Goal: Communication & Community: Answer question/provide support

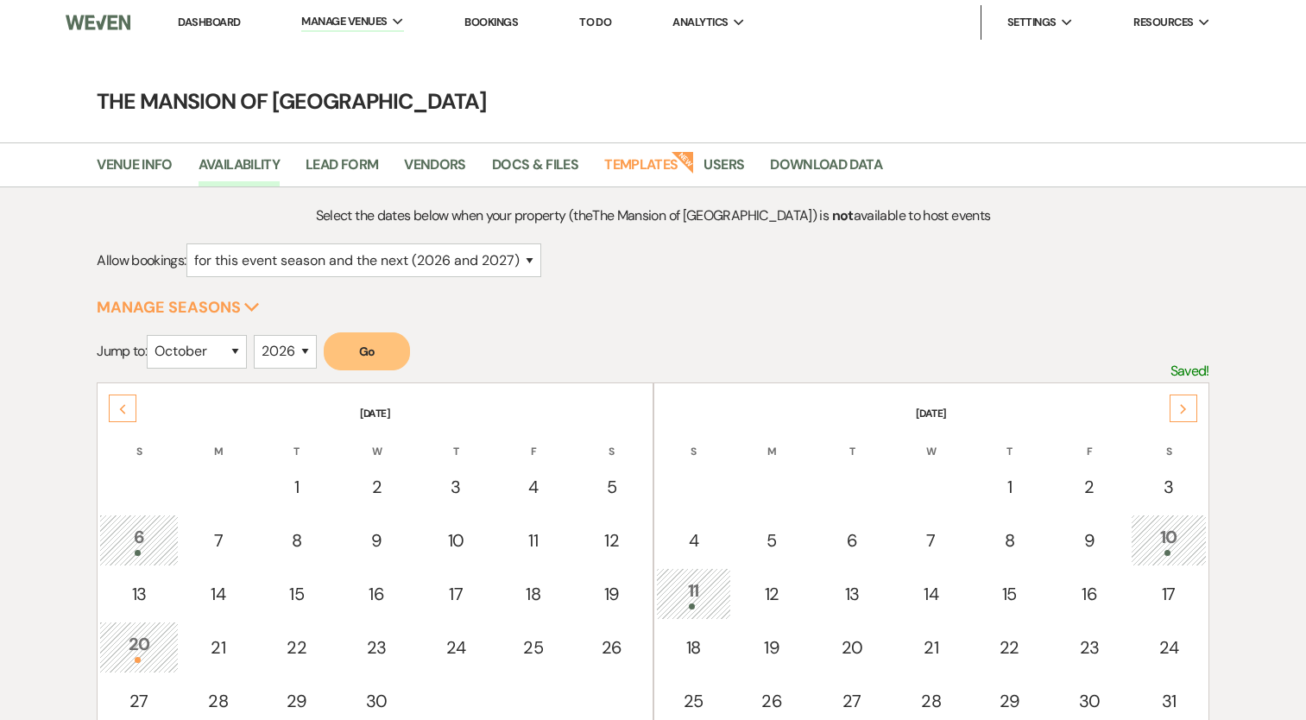
select select "2"
select select "10"
select select "2026"
click at [193, 22] on link "Dashboard" at bounding box center [209, 22] width 62 height 15
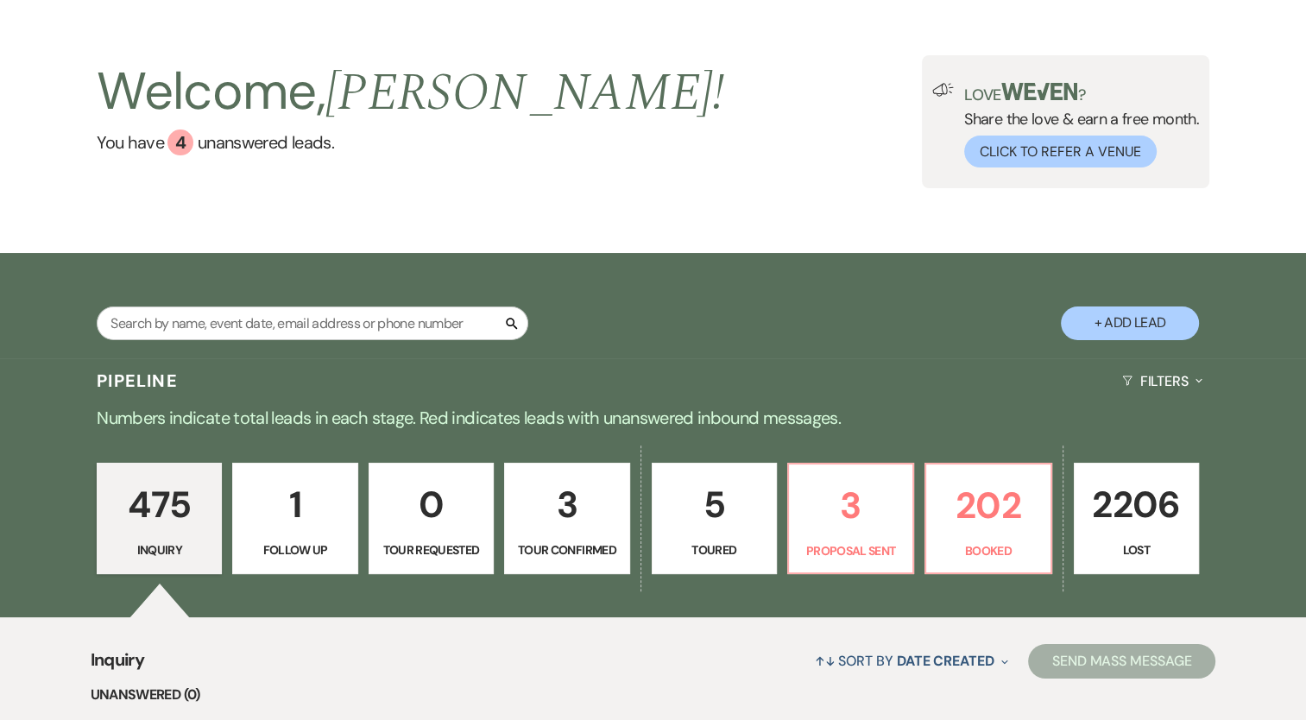
scroll to position [86, 0]
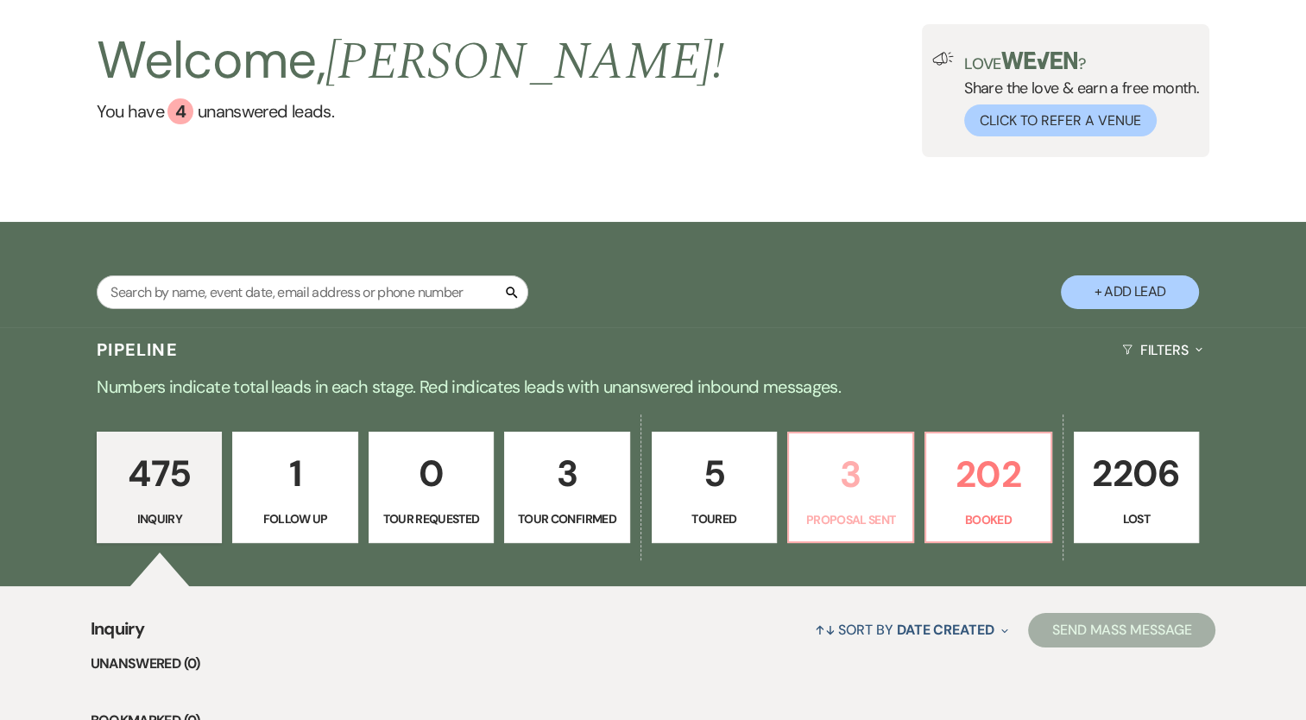
click at [828, 497] on p "3" at bounding box center [850, 474] width 103 height 58
select select "6"
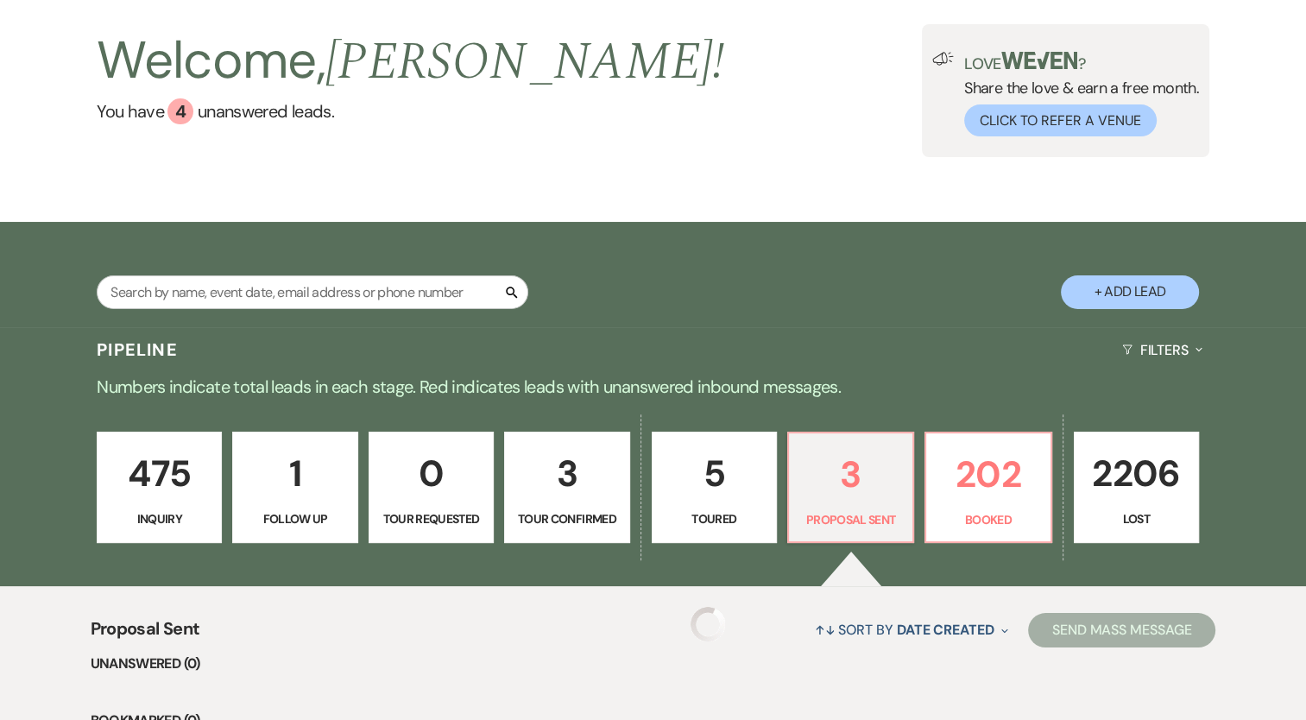
select select "6"
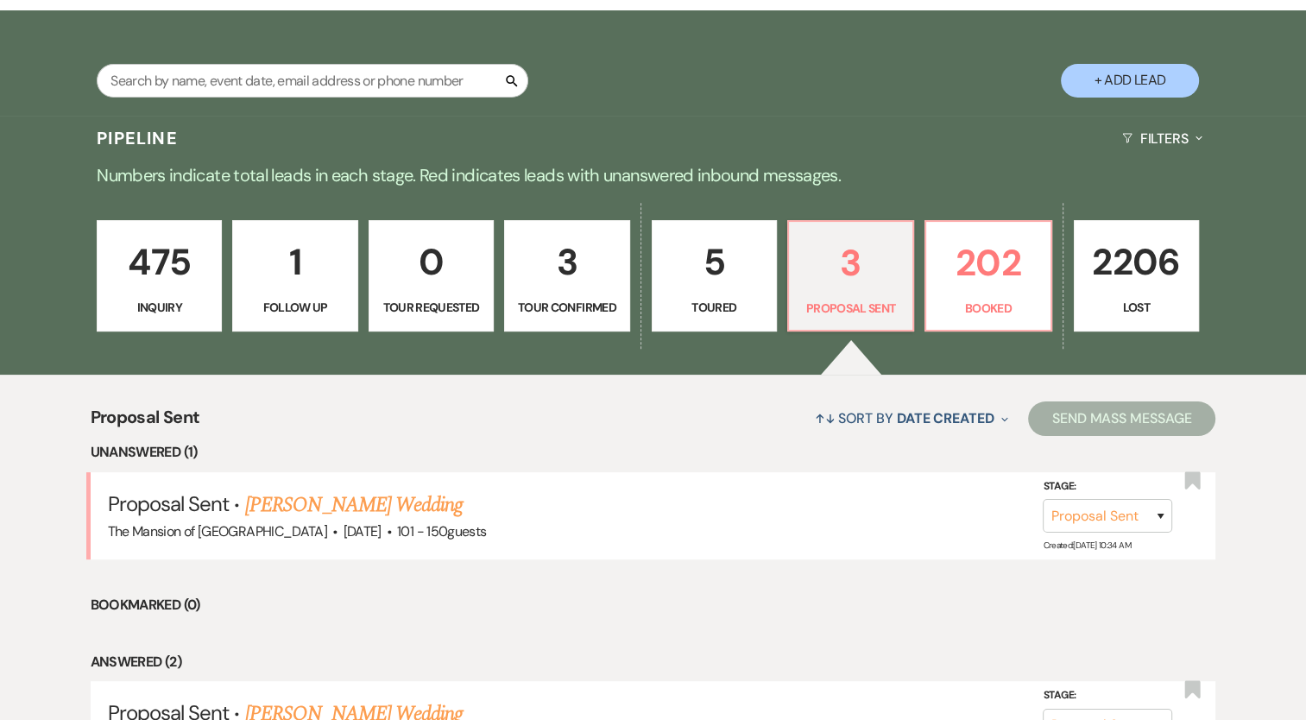
scroll to position [431, 0]
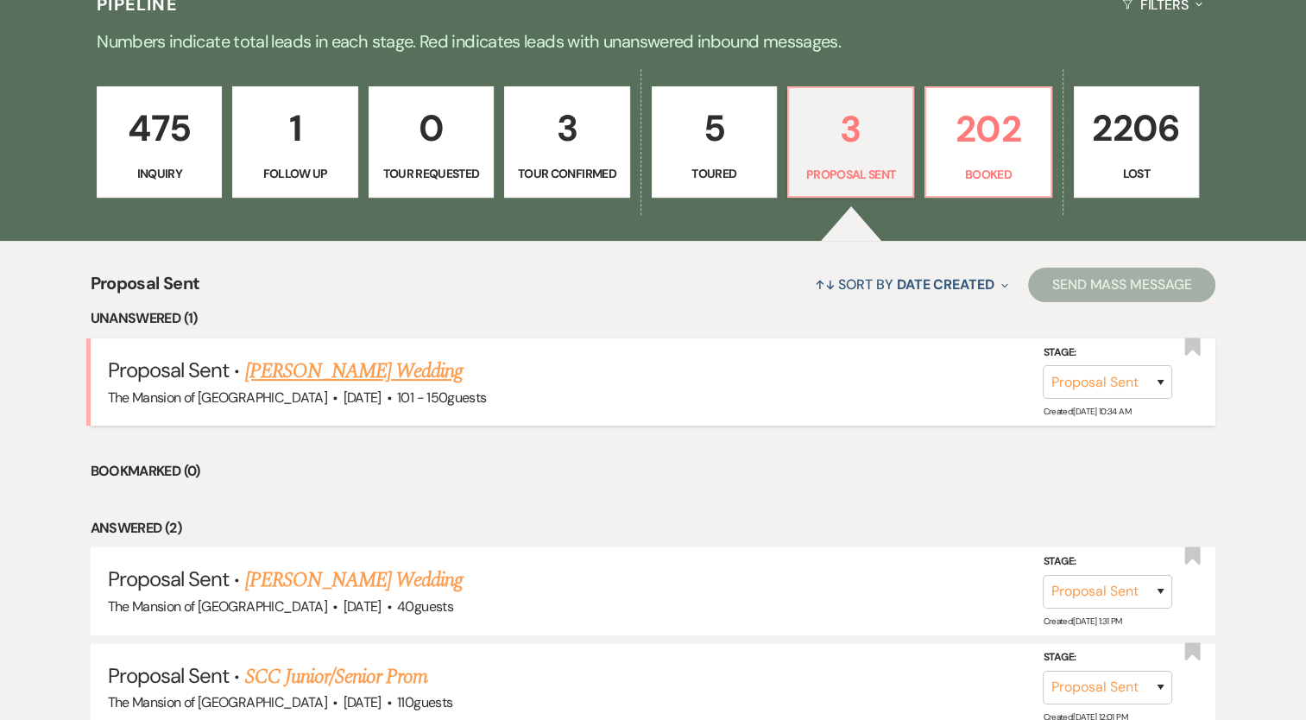
click at [425, 361] on link "[PERSON_NAME] Wedding" at bounding box center [353, 371] width 218 height 31
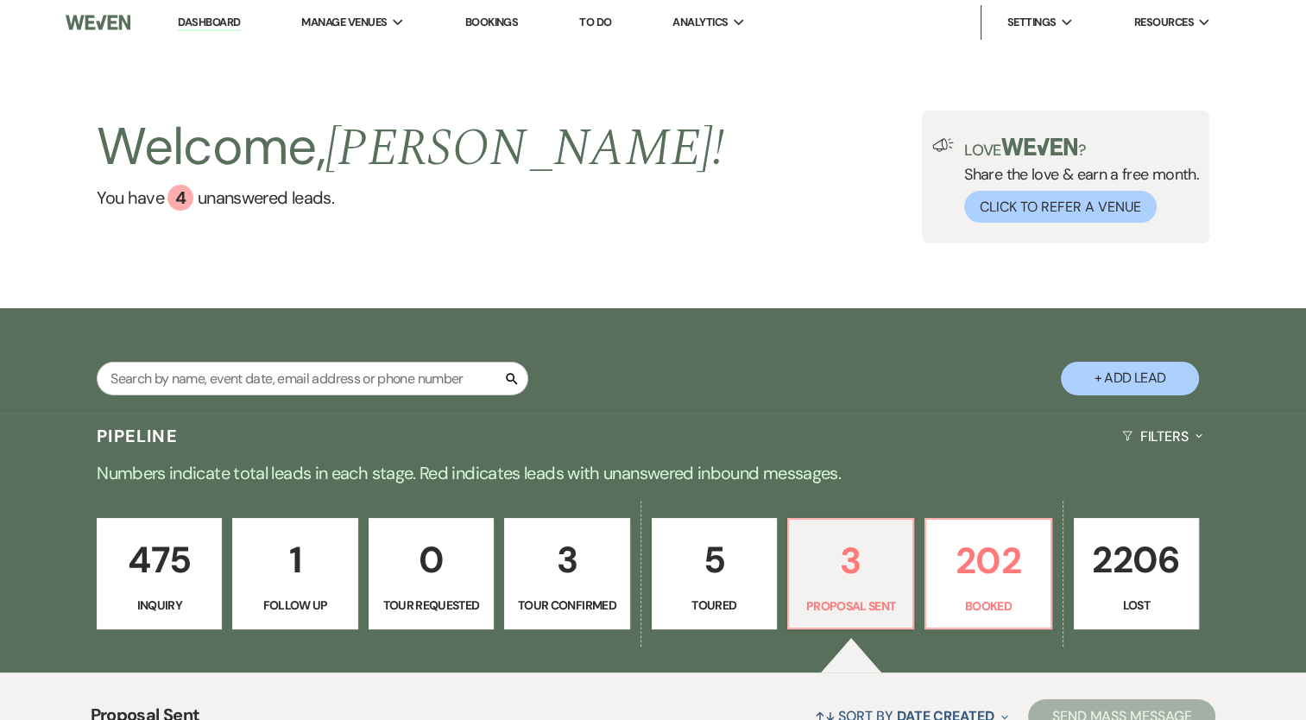
select select "6"
select select "2"
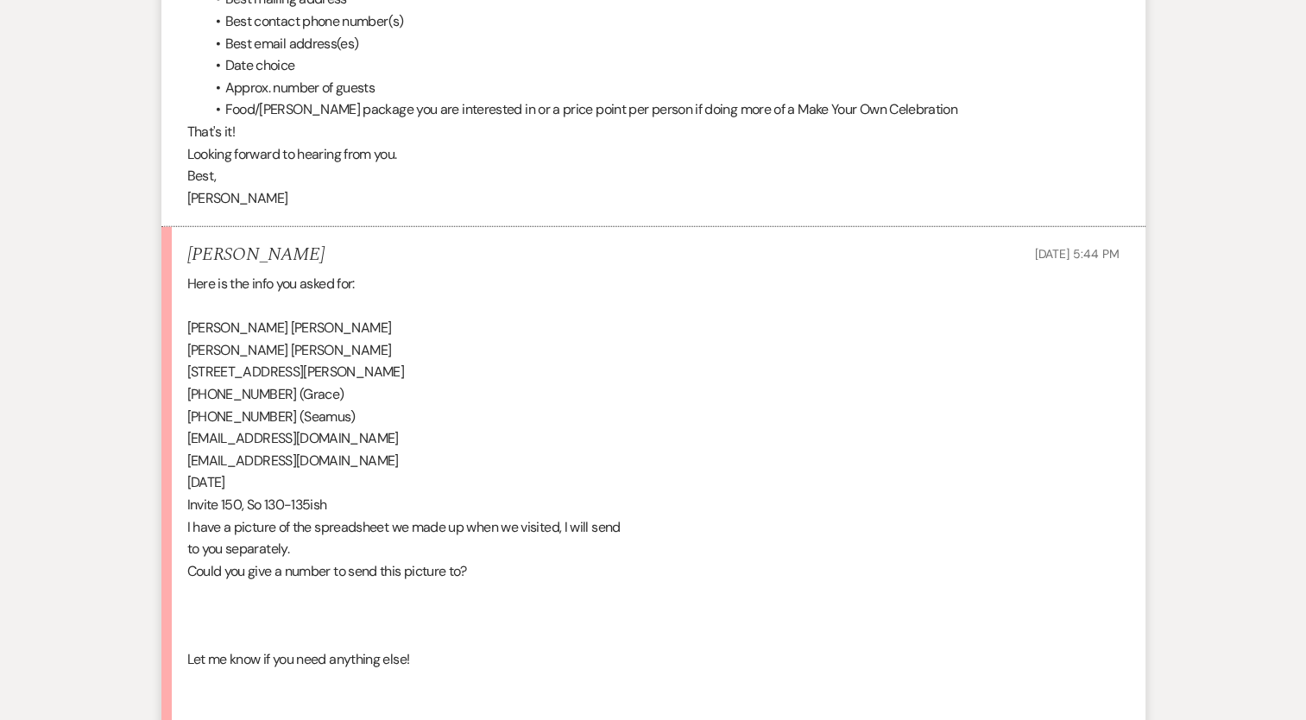
scroll to position [4290, 0]
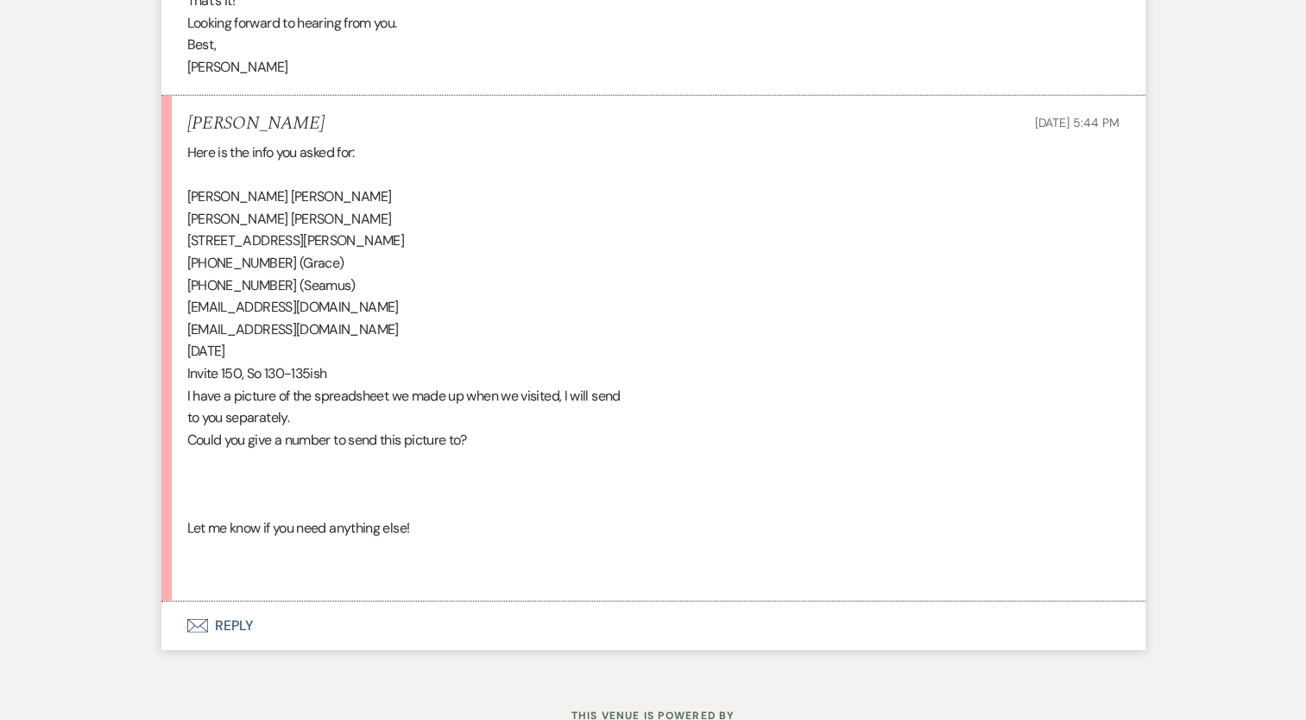
click at [237, 647] on button "Envelope Reply" at bounding box center [653, 625] width 984 height 48
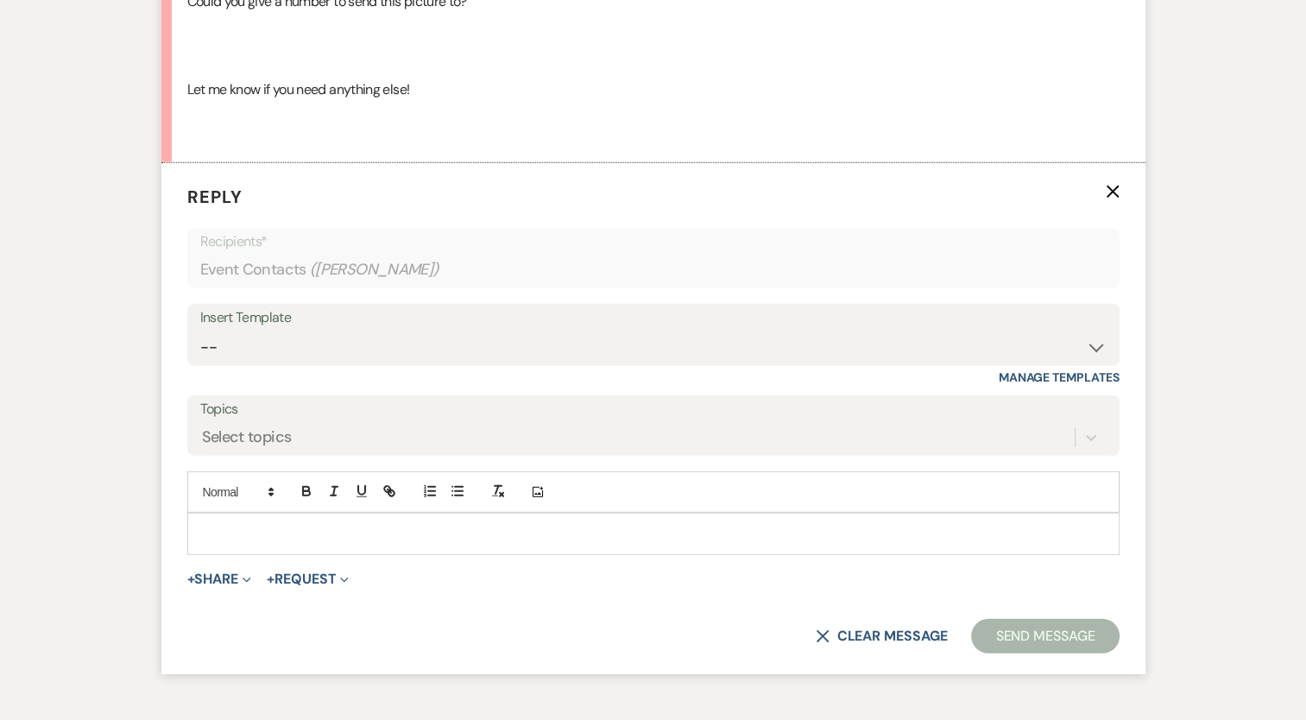
scroll to position [4805, 0]
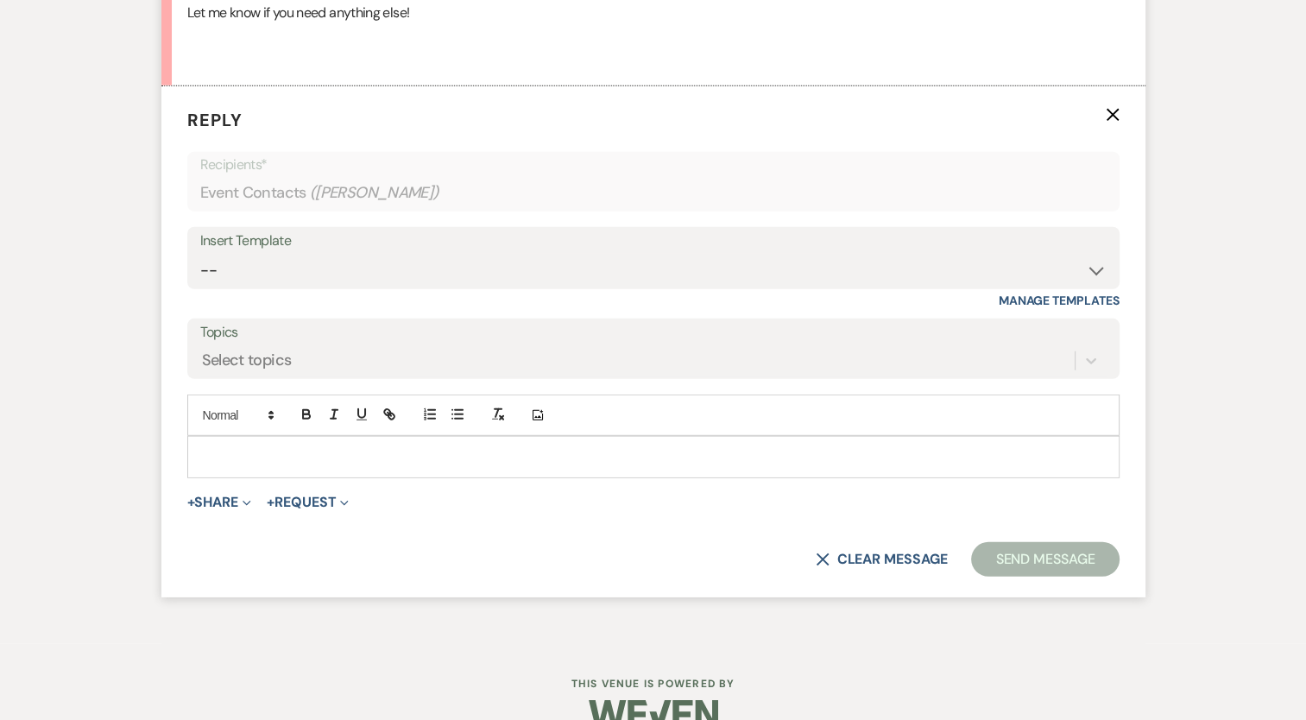
click at [254, 466] on p at bounding box center [653, 456] width 904 height 19
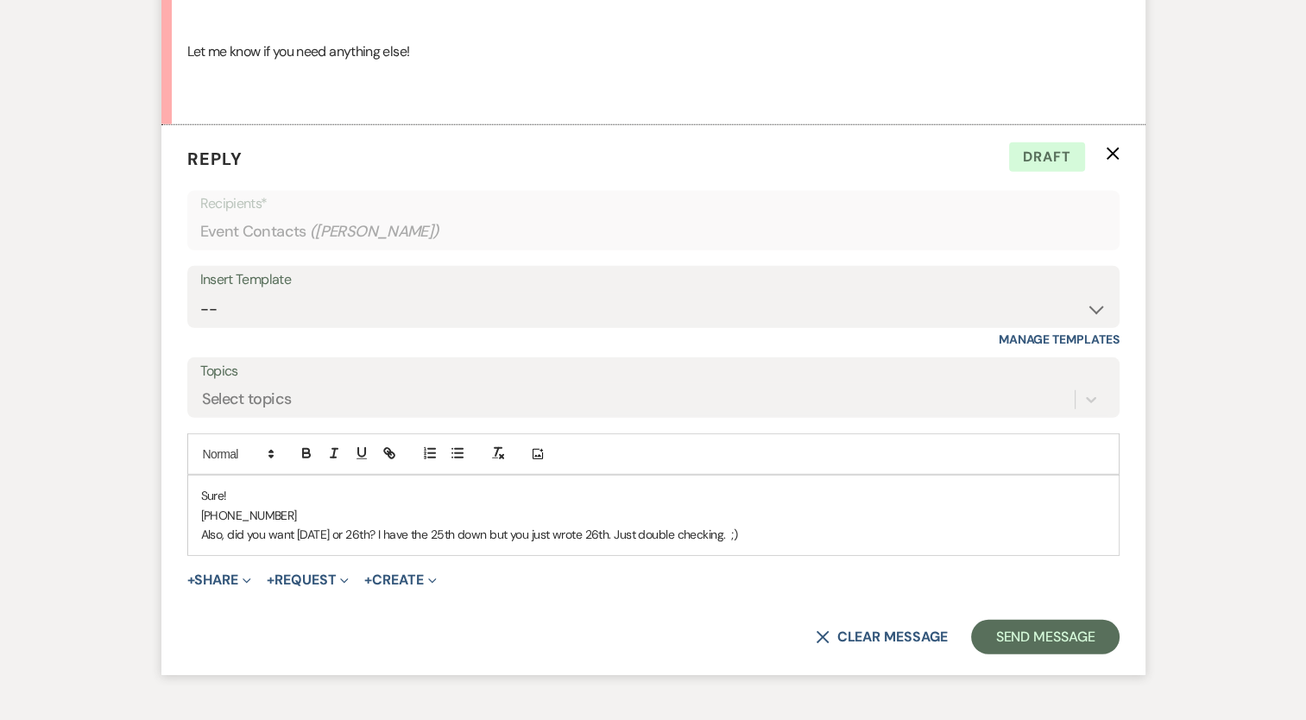
scroll to position [4896, 0]
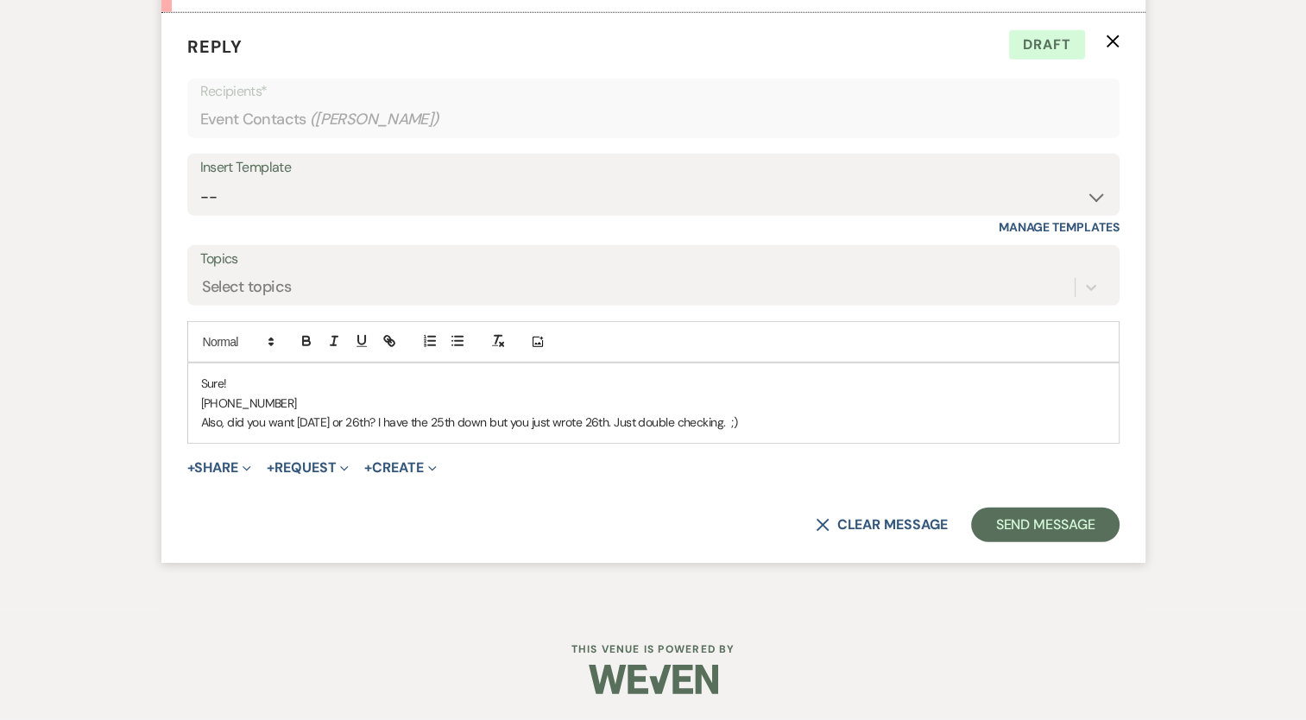
click at [292, 425] on p "Also, did you want Sept 25th or 26th? I have the 25th down but you just wrote 2…" at bounding box center [653, 421] width 904 height 19
click at [399, 430] on p "Also, did you want Friday, Sept 25th or 26th? I have the 25th down but you just…" at bounding box center [653, 421] width 904 height 19
click at [775, 420] on p "Also, did you want Friday, Sept 25th or Saturday, Sept 26th? I have the 25th do…" at bounding box center [653, 421] width 904 height 19
click at [875, 492] on form "Reply X Draft Recipients* Event Contacts ( Grace Wayland-Smith ) Insert Templat…" at bounding box center [653, 288] width 984 height 550
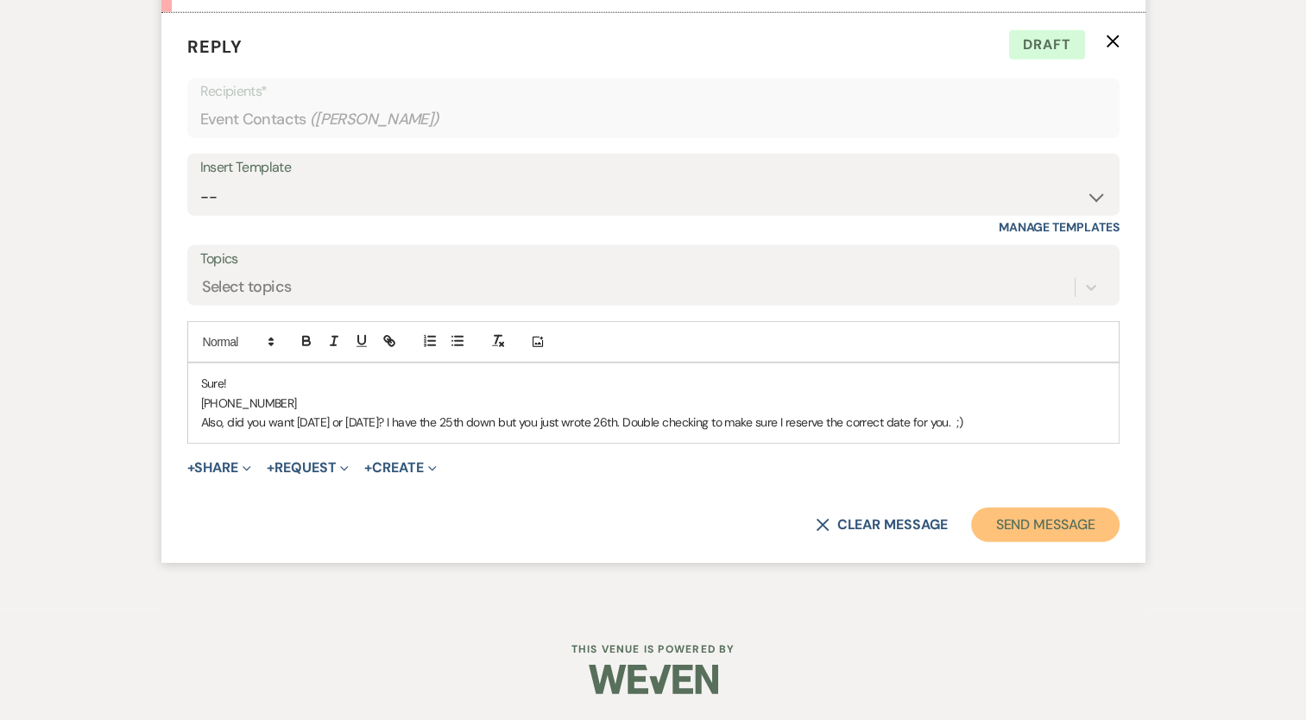
click at [1018, 526] on button "Send Message" at bounding box center [1045, 524] width 148 height 35
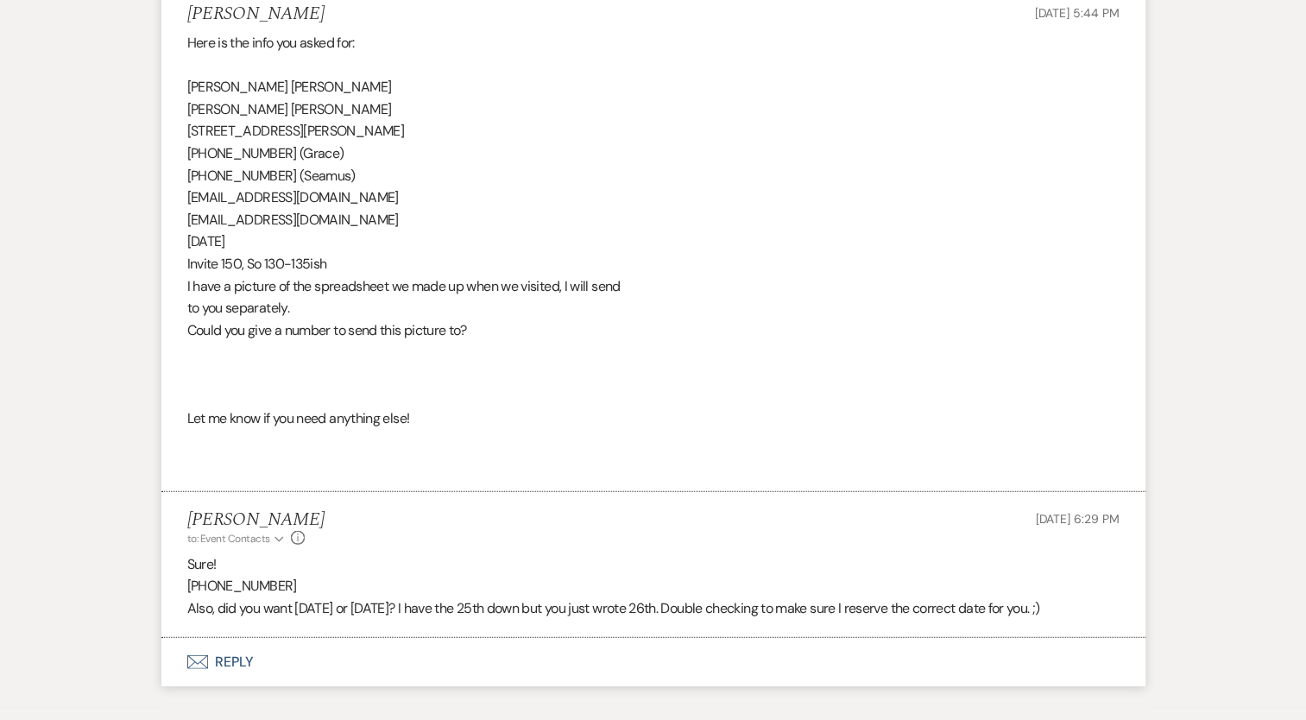
scroll to position [4371, 0]
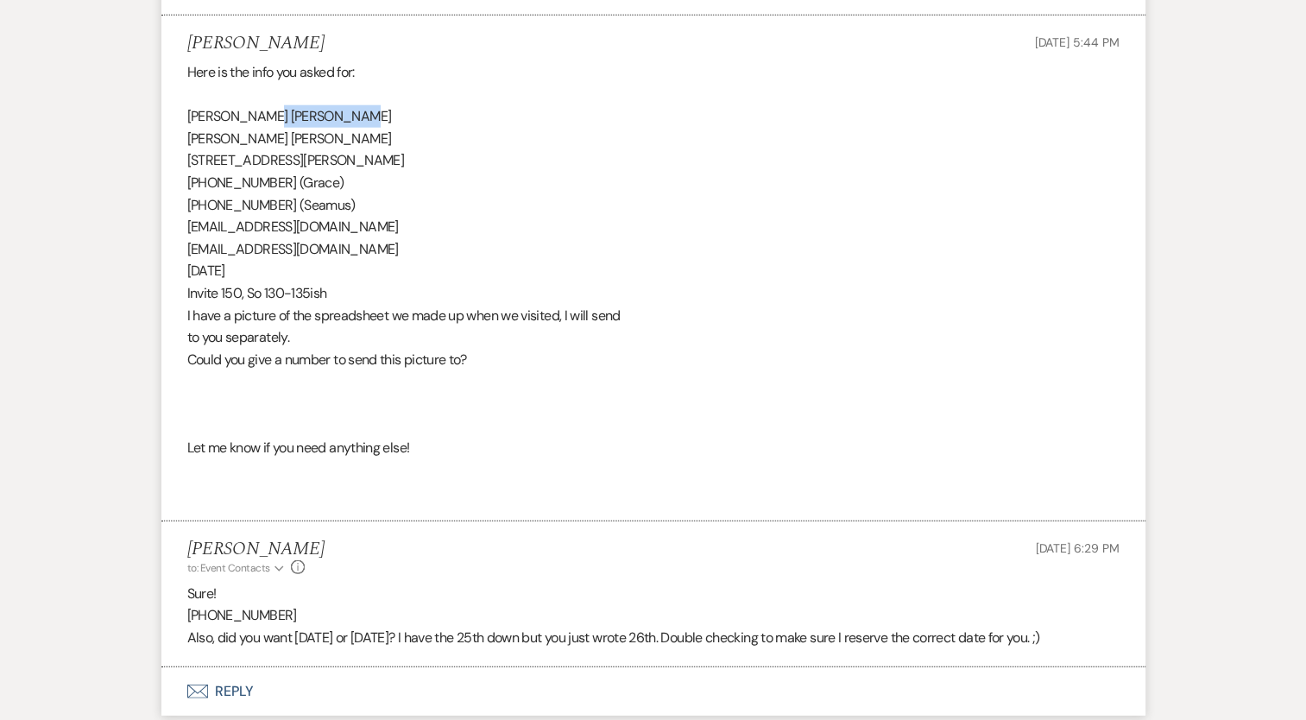
drag, startPoint x: 256, startPoint y: 131, endPoint x: 363, endPoint y: 125, distance: 107.2
click at [359, 124] on div "Here is the info you asked for: Grace Ellen Wayland-Smith Seamus Michael Mannin…" at bounding box center [653, 282] width 932 height 442
copy div "Wayland-Smith"
click at [421, 167] on div "Here is the info you asked for: Grace Ellen Wayland-Smith Seamus Michael Mannin…" at bounding box center [653, 282] width 932 height 442
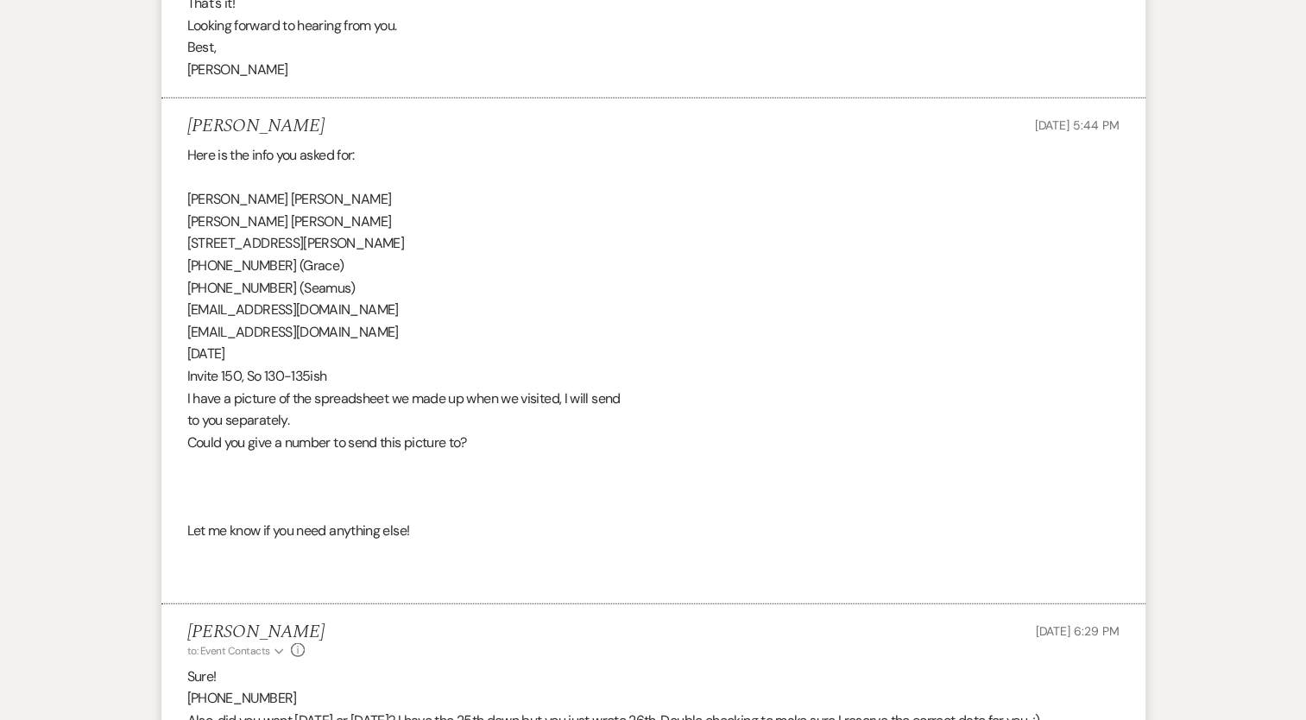
scroll to position [4284, 0]
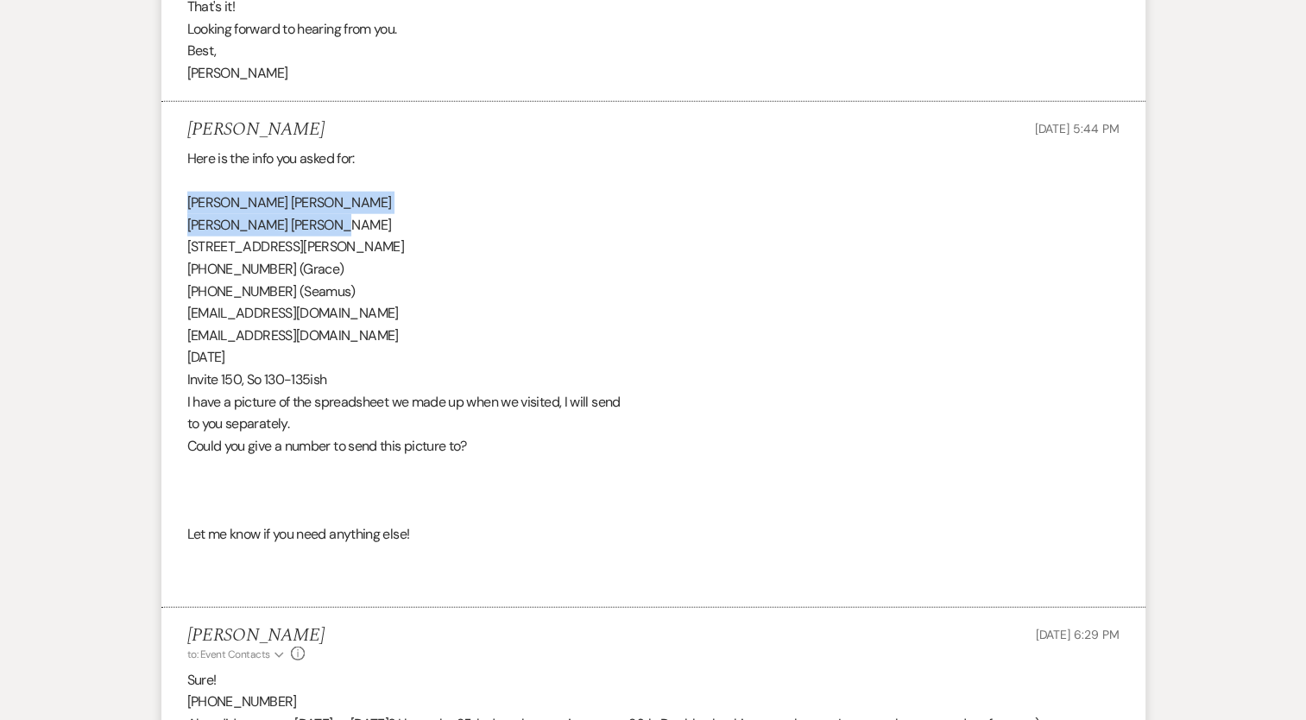
drag, startPoint x: 189, startPoint y: 222, endPoint x: 355, endPoint y: 247, distance: 167.6
click at [355, 247] on div "Here is the info you asked for: Grace Ellen Wayland-Smith Seamus Michael Mannin…" at bounding box center [653, 369] width 932 height 442
copy div "Grace Ellen Wayland-Smith Seamus Michael Manning"
click at [462, 280] on div "Here is the info you asked for: Grace Ellen Wayland-Smith Seamus Michael Mannin…" at bounding box center [653, 369] width 932 height 442
click at [414, 236] on div "Here is the info you asked for: Grace Ellen Wayland-Smith Seamus Michael Mannin…" at bounding box center [653, 369] width 932 height 442
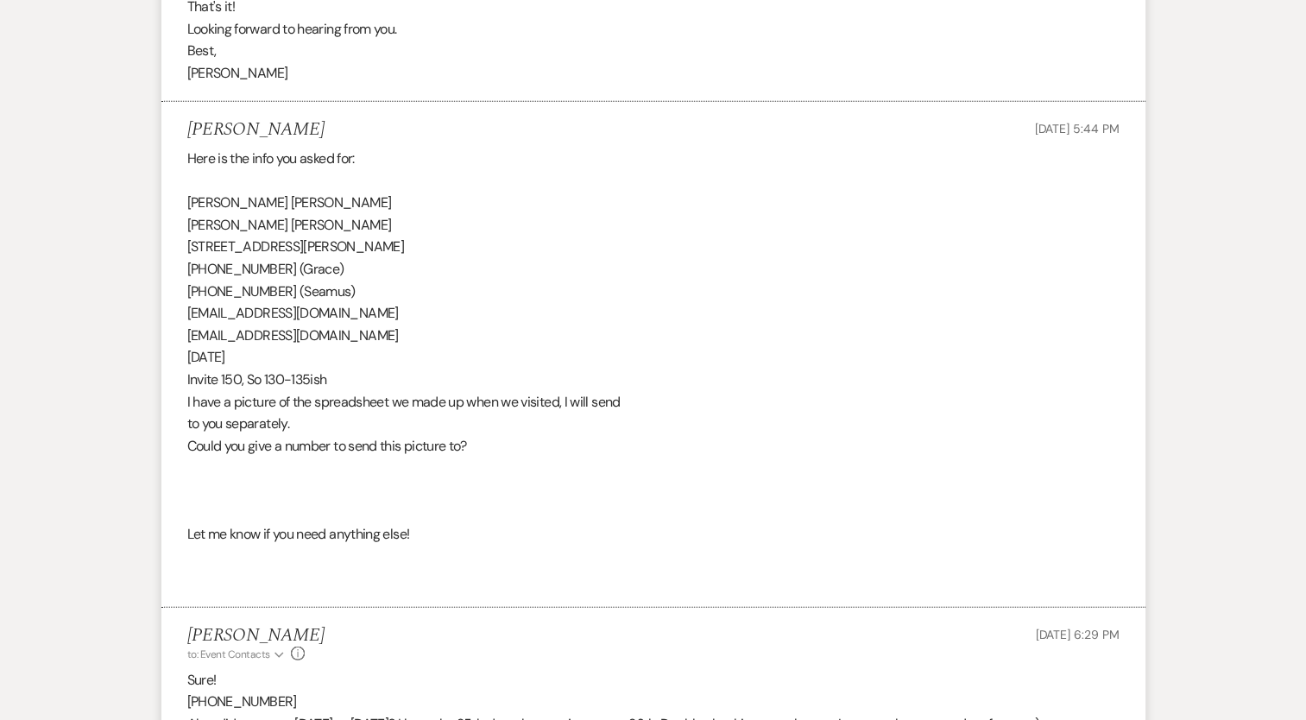
click at [196, 286] on div "Here is the info you asked for: Grace Ellen Wayland-Smith Seamus Michael Mannin…" at bounding box center [653, 369] width 932 height 442
click at [196, 285] on div "Here is the info you asked for: Grace Ellen Wayland-Smith Seamus Michael Mannin…" at bounding box center [653, 369] width 932 height 442
copy div "[PHONE_NUMBER] (Grace)"
drag, startPoint x: 393, startPoint y: 408, endPoint x: 377, endPoint y: 400, distance: 17.4
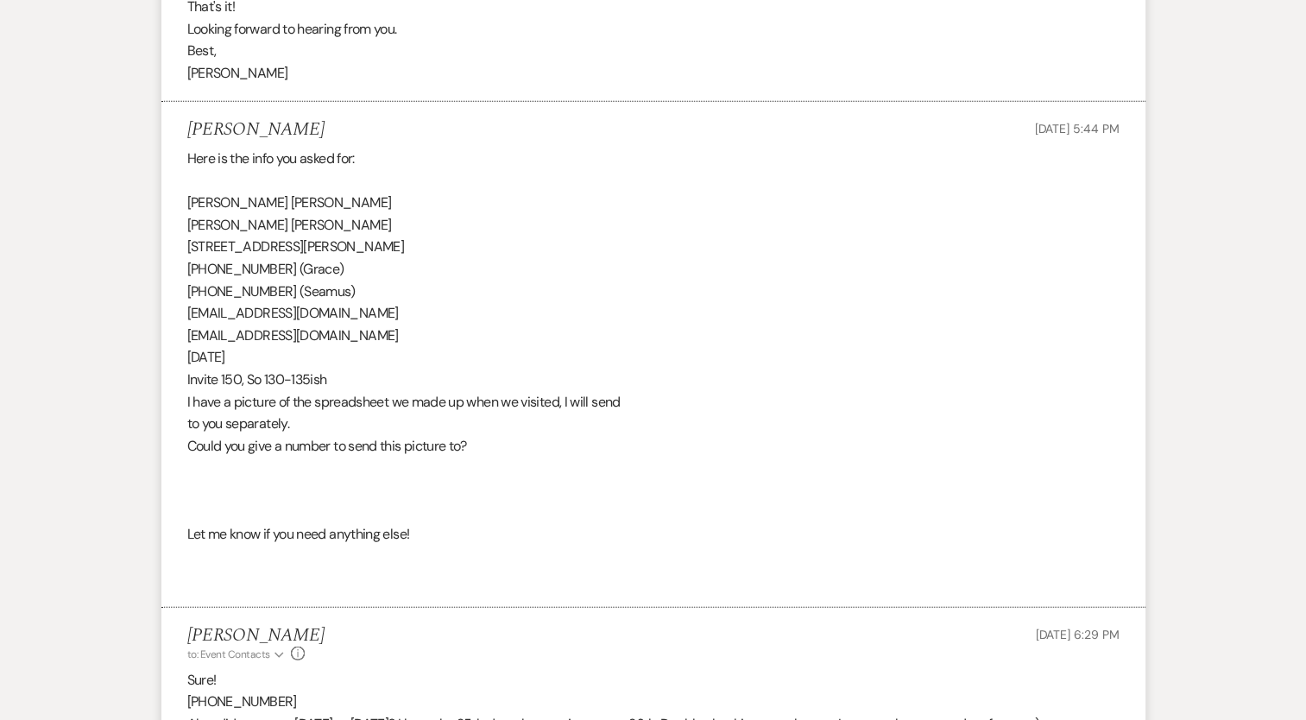
click at [388, 407] on div "Here is the info you asked for: Grace Ellen Wayland-Smith Seamus Michael Mannin…" at bounding box center [653, 369] width 932 height 442
click at [203, 267] on div "Here is the info you asked for: Grace Ellen Wayland-Smith Seamus Michael Mannin…" at bounding box center [653, 369] width 932 height 442
click at [231, 264] on div "Here is the info you asked for: Grace Ellen Wayland-Smith Seamus Michael Mannin…" at bounding box center [653, 369] width 932 height 442
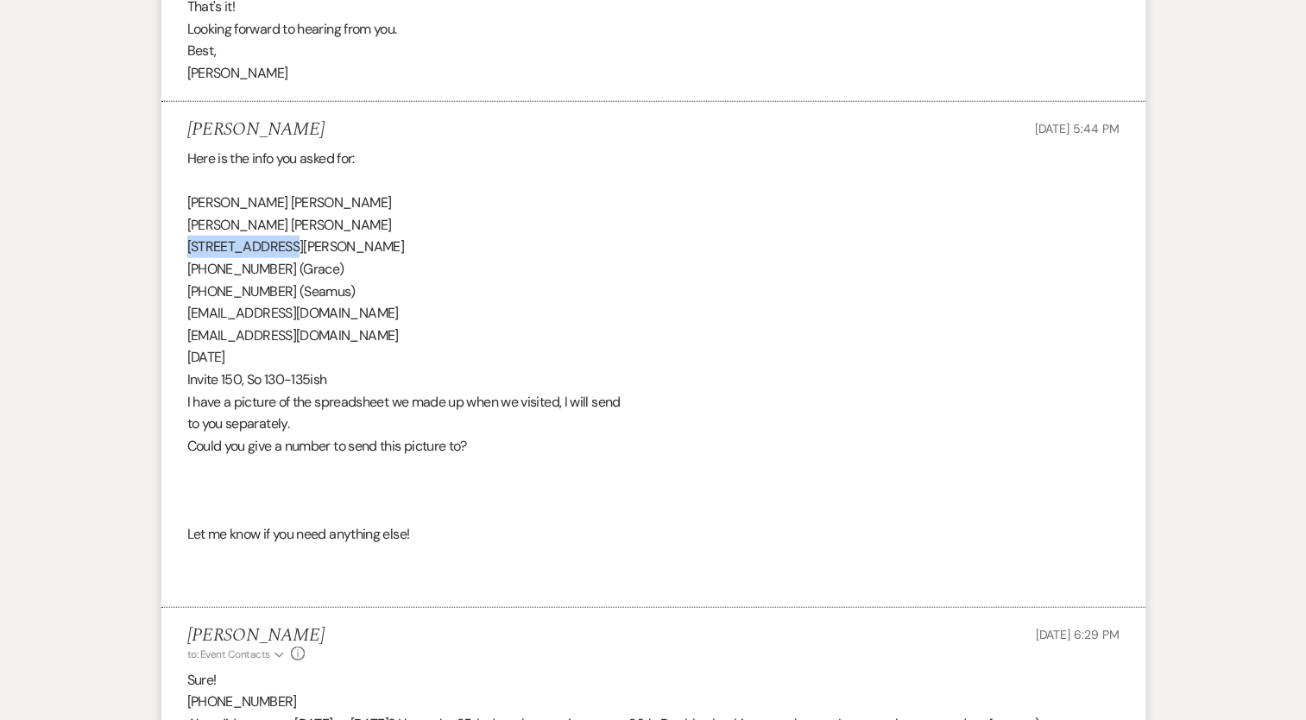
drag, startPoint x: 284, startPoint y: 266, endPoint x: 175, endPoint y: 266, distance: 108.7
click at [175, 266] on li "Grace Wayland-Smith Sep 19, 2025, 5:44 PM Here is the info you asked for: Grace…" at bounding box center [653, 355] width 984 height 506
click at [311, 292] on div "Here is the info you asked for: Grace Ellen Wayland-Smith Seamus Michael Mannin…" at bounding box center [653, 369] width 932 height 442
drag, startPoint x: 286, startPoint y: 270, endPoint x: 333, endPoint y: 262, distance: 48.1
click at [333, 262] on div "Here is the info you asked for: Grace Ellen Wayland-Smith Seamus Michael Mannin…" at bounding box center [653, 369] width 932 height 442
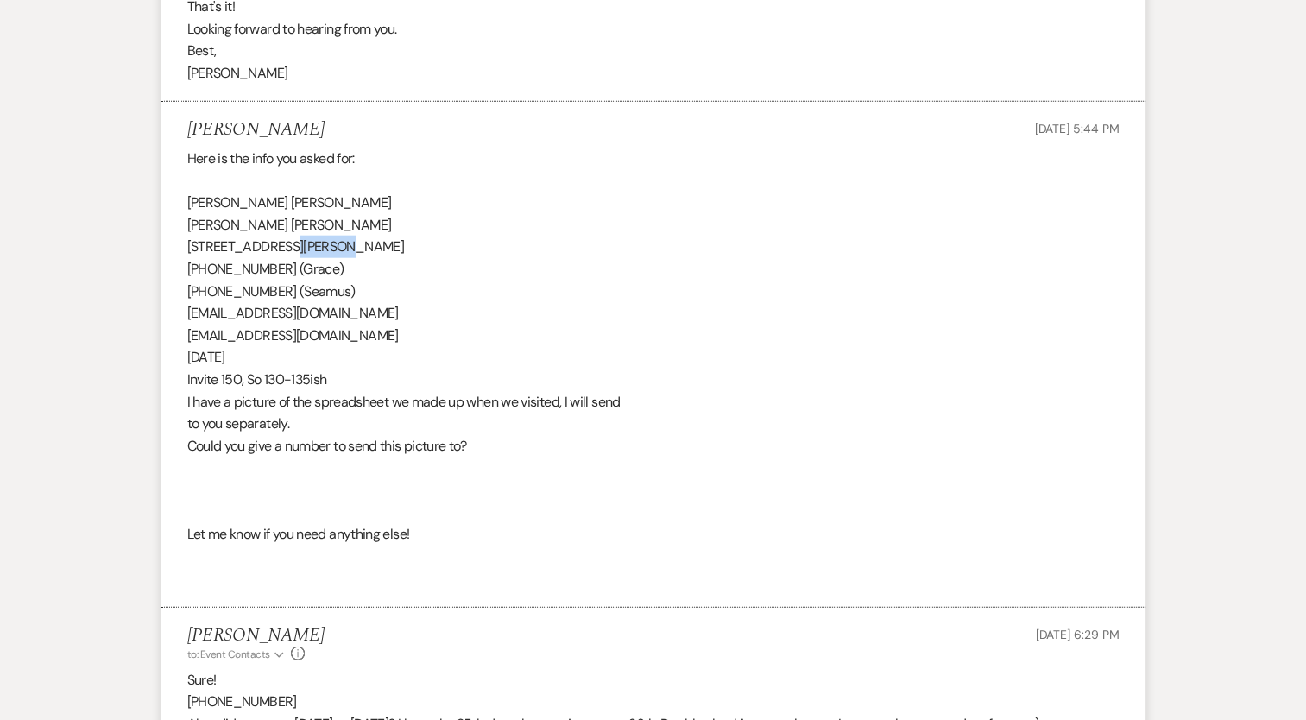
copy div "Manlius"
click at [343, 309] on div "Here is the info you asked for: Grace Ellen Wayland-Smith Seamus Michael Mannin…" at bounding box center [653, 369] width 932 height 442
click at [256, 289] on div "Here is the info you asked for: Grace Ellen Wayland-Smith Seamus Michael Mannin…" at bounding box center [653, 369] width 932 height 442
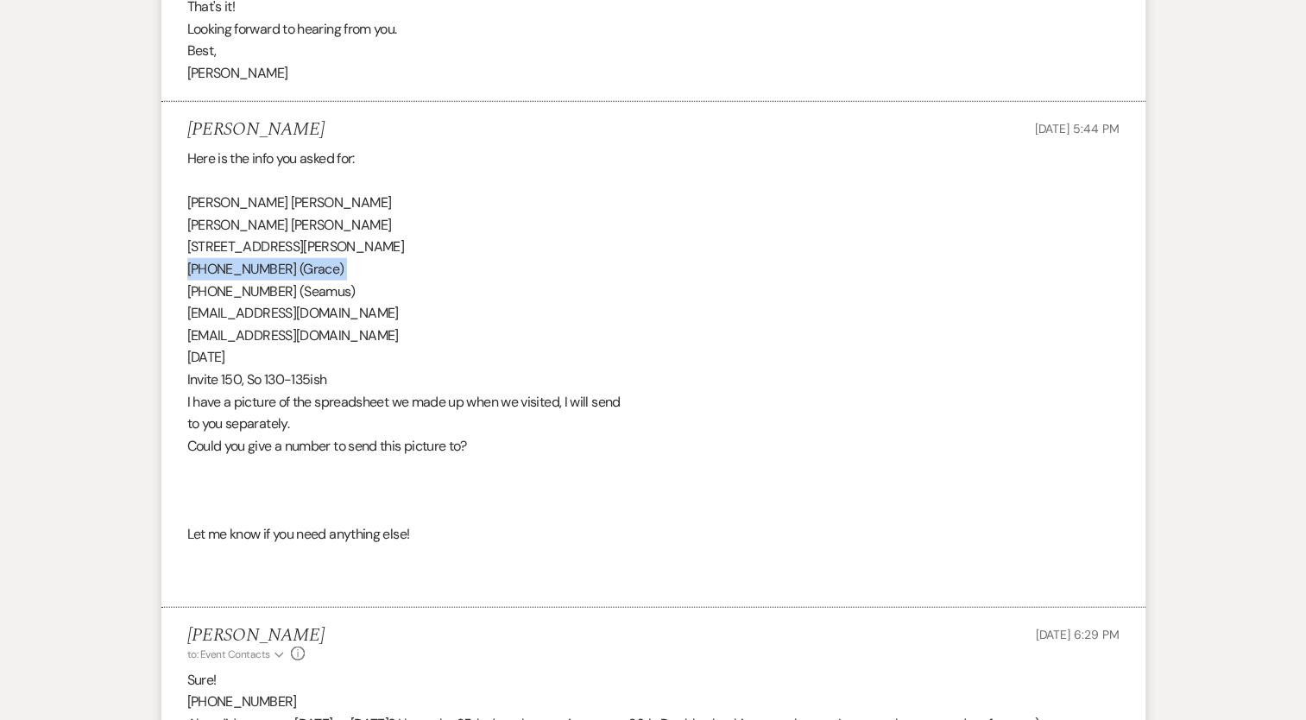
copy div "[PHONE_NUMBER] (Grace)"
click at [238, 358] on div "Here is the info you asked for: Grace Ellen Wayland-Smith Seamus Michael Mannin…" at bounding box center [653, 369] width 932 height 442
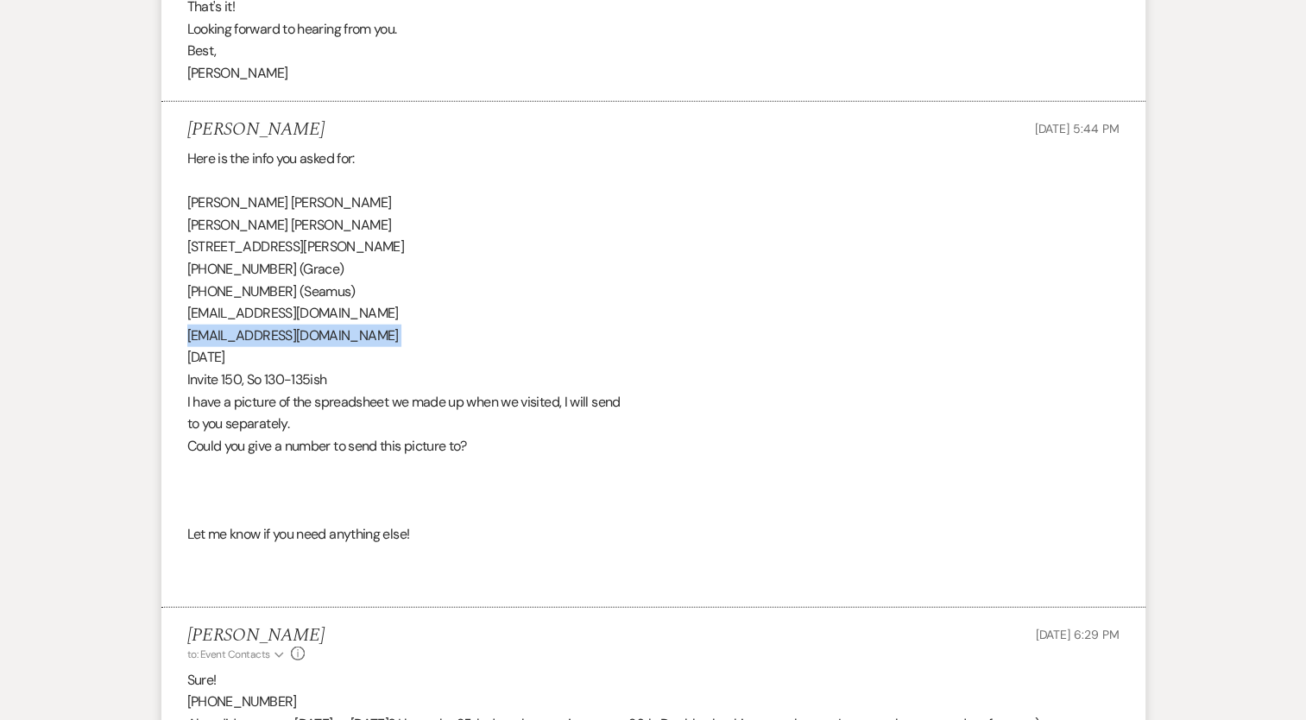
click at [238, 358] on div "Here is the info you asked for: Grace Ellen Wayland-Smith Seamus Michael Mannin…" at bounding box center [653, 369] width 932 height 442
copy div "[EMAIL_ADDRESS][DOMAIN_NAME]"
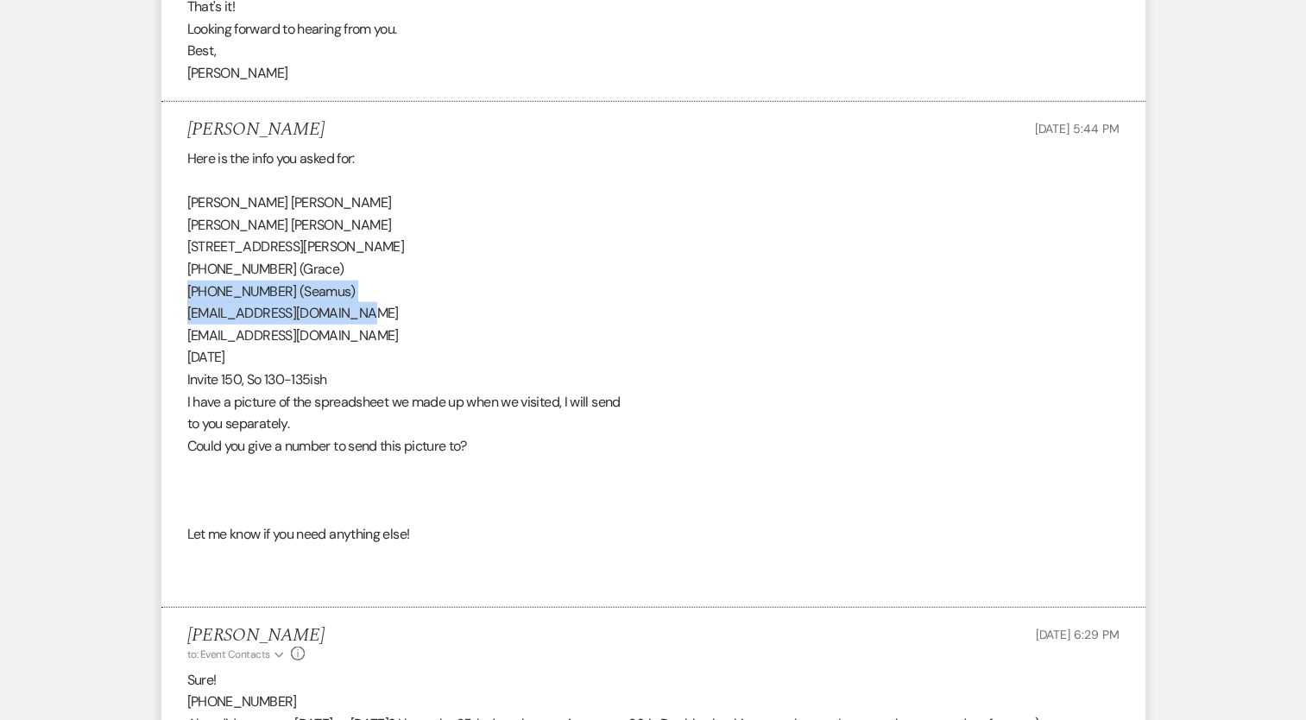
drag, startPoint x: 184, startPoint y: 313, endPoint x: 420, endPoint y: 332, distance: 237.2
click at [420, 332] on li "Grace Wayland-Smith Sep 19, 2025, 5:44 PM Here is the info you asked for: Grace…" at bounding box center [653, 355] width 984 height 506
click at [221, 343] on div "Here is the info you asked for: Grace Ellen Wayland-Smith Seamus Michael Mannin…" at bounding box center [653, 369] width 932 height 442
drag, startPoint x: 189, startPoint y: 305, endPoint x: 277, endPoint y: 308, distance: 88.1
click at [277, 308] on div "Here is the info you asked for: Grace Ellen Wayland-Smith Seamus Michael Mannin…" at bounding box center [653, 369] width 932 height 442
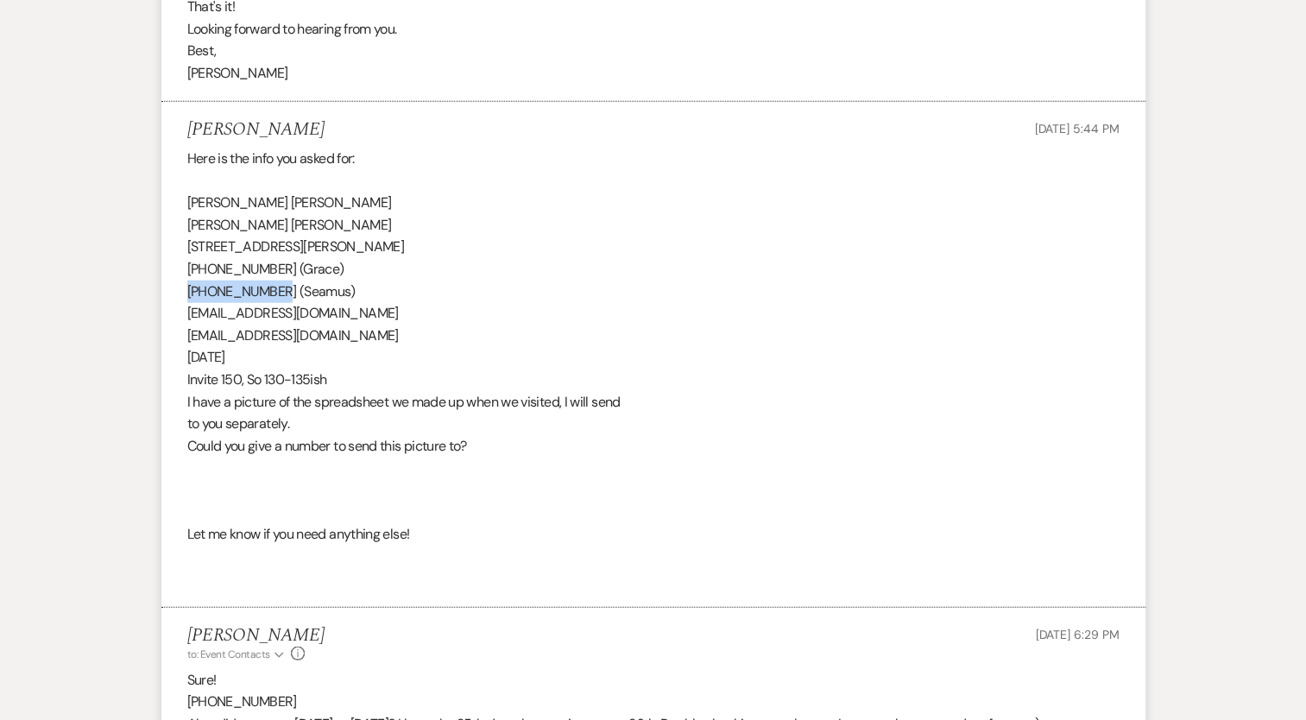
copy div "518-480-8783"
drag, startPoint x: 184, startPoint y: 336, endPoint x: 392, endPoint y: 342, distance: 208.0
click at [392, 342] on li "Grace Wayland-Smith Sep 19, 2025, 5:44 PM Here is the info you asked for: Grace…" at bounding box center [653, 355] width 984 height 506
copy div "[EMAIL_ADDRESS][DOMAIN_NAME]"
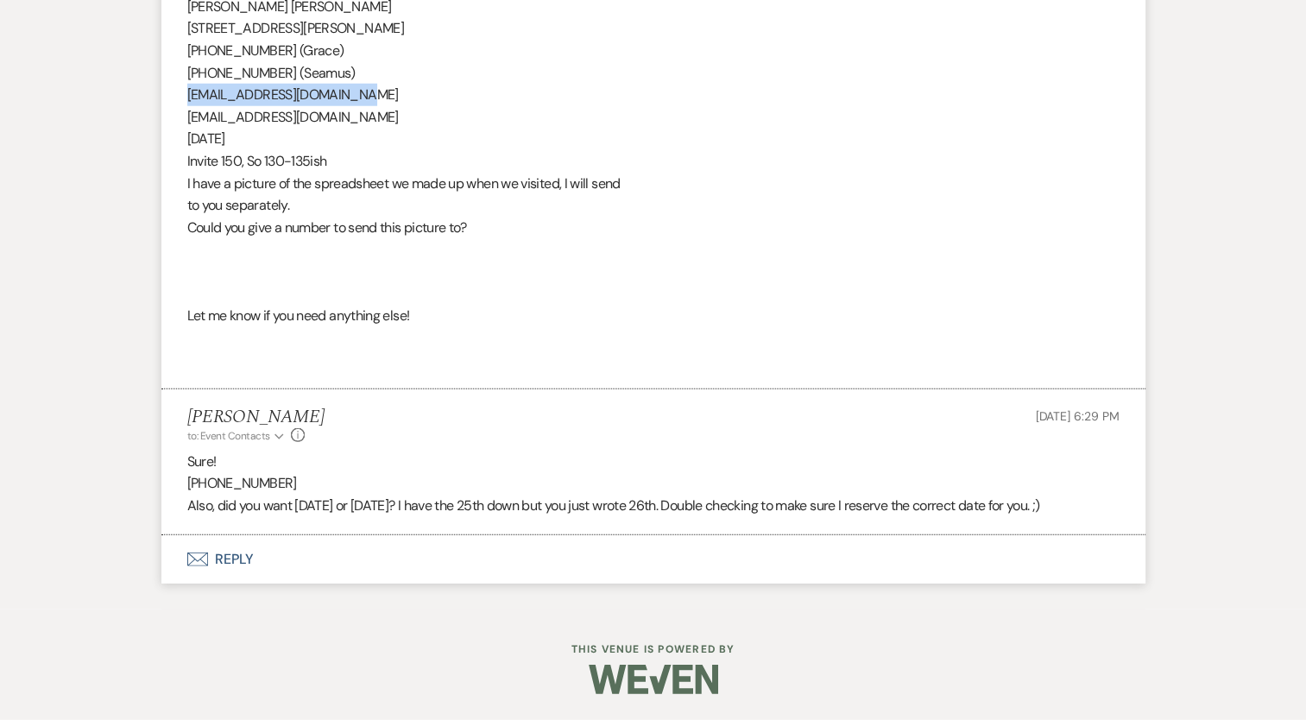
scroll to position [4457, 0]
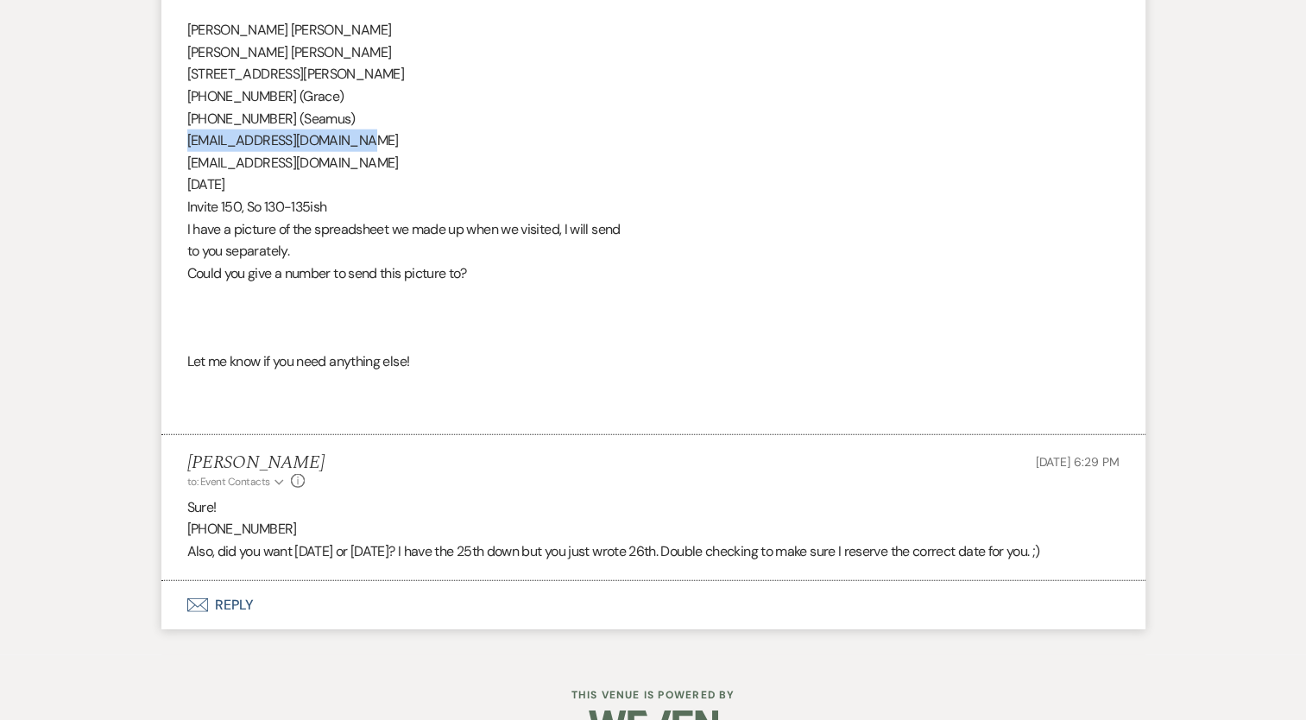
click at [530, 168] on div "Here is the info you asked for: Grace Ellen Wayland-Smith Seamus Michael Mannin…" at bounding box center [653, 196] width 932 height 442
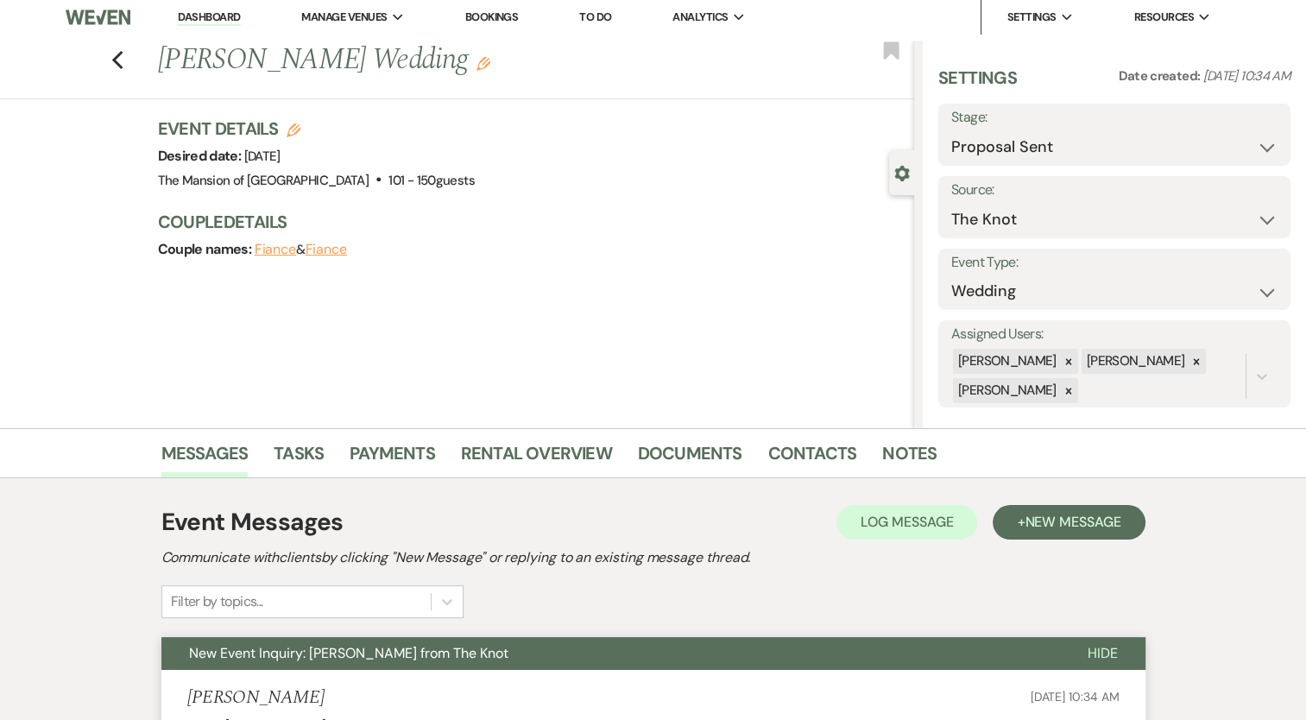
scroll to position [0, 0]
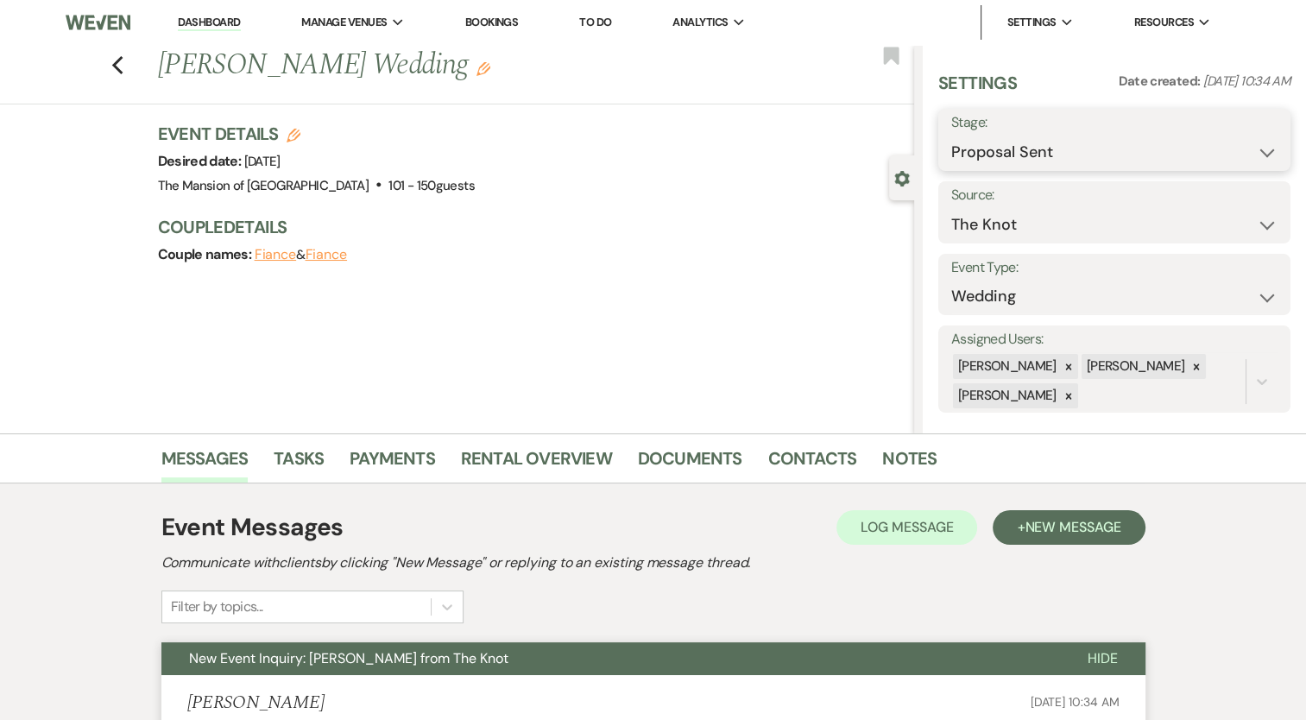
click at [1042, 147] on select "Inquiry Follow Up Tour Requested Tour Confirmed Toured Proposal Sent Booked Lost" at bounding box center [1114, 152] width 326 height 34
click at [951, 135] on select "Inquiry Follow Up Tour Requested Tour Confirmed Toured Proposal Sent Booked Lost" at bounding box center [1114, 152] width 326 height 34
drag, startPoint x: 725, startPoint y: 312, endPoint x: 708, endPoint y: 318, distance: 18.6
click at [725, 311] on div "Previous Grace Wayland-Smith's Wedding Edit Bookmark Gear Settings Settings Dat…" at bounding box center [457, 239] width 914 height 388
click at [123, 63] on icon "Previous" at bounding box center [117, 65] width 13 height 21
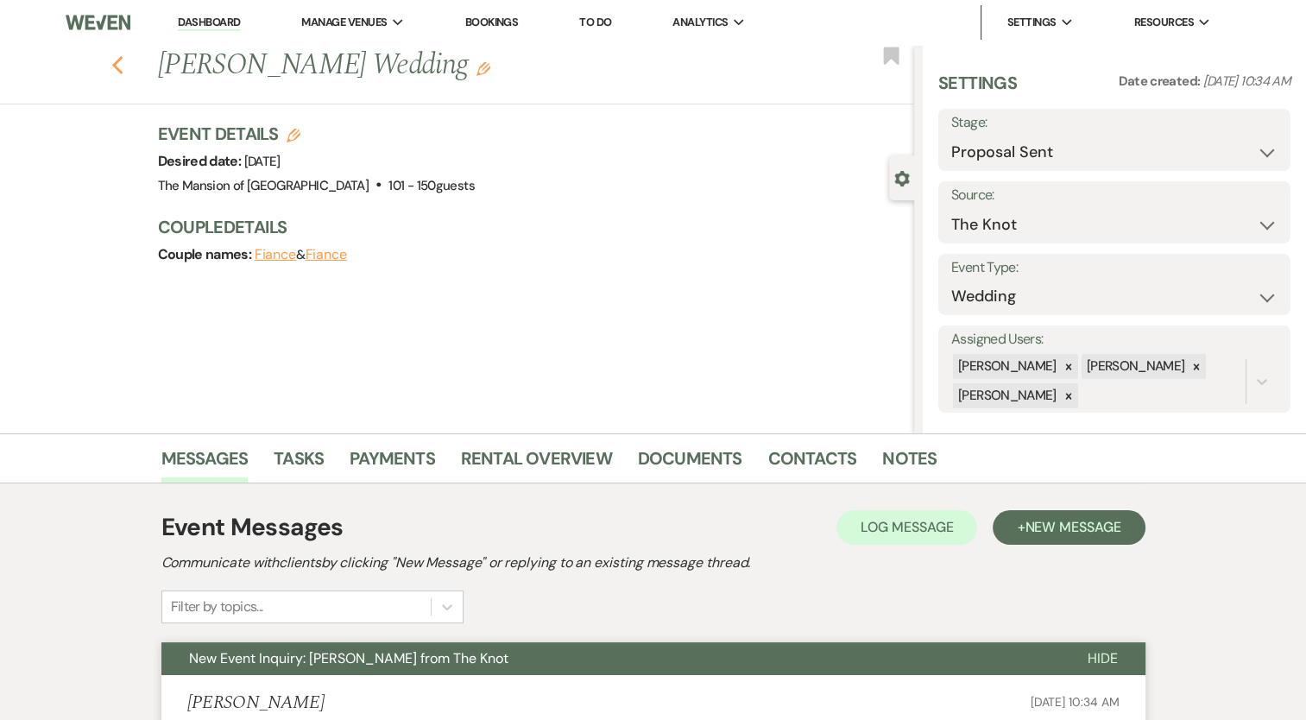
select select "6"
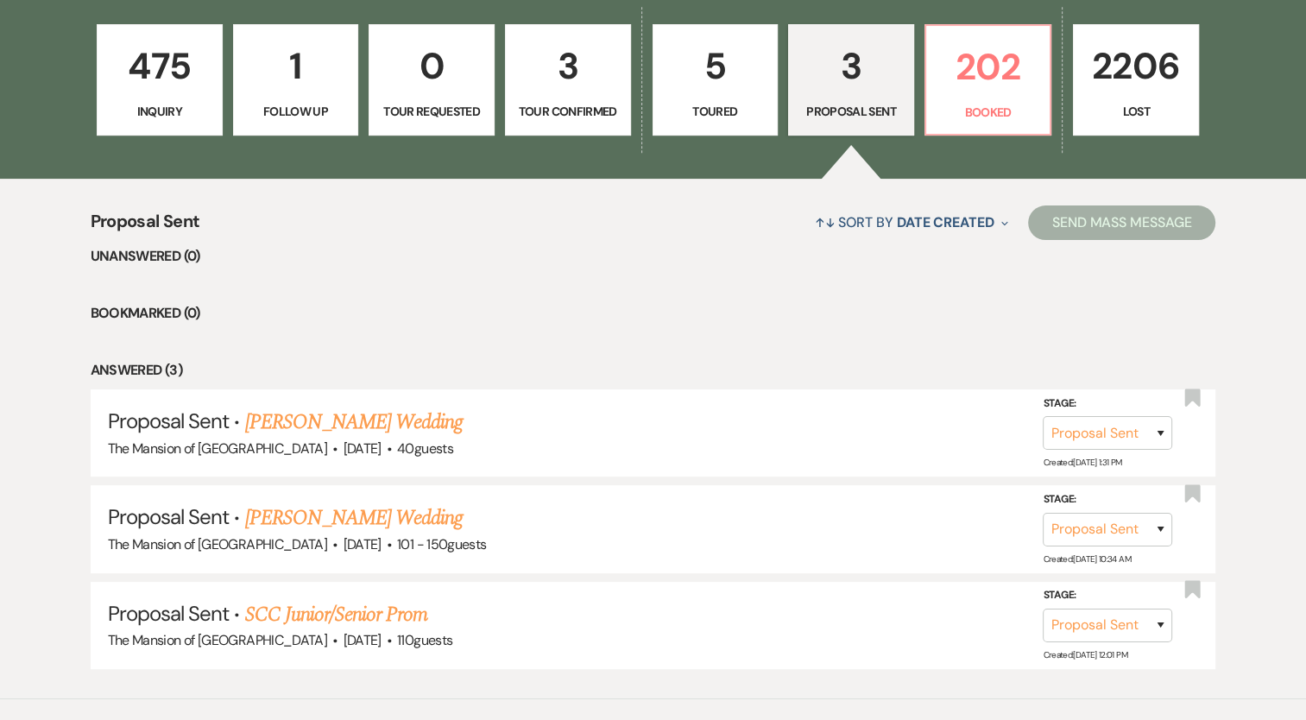
scroll to position [493, 0]
click at [677, 84] on p "5" at bounding box center [716, 67] width 104 height 58
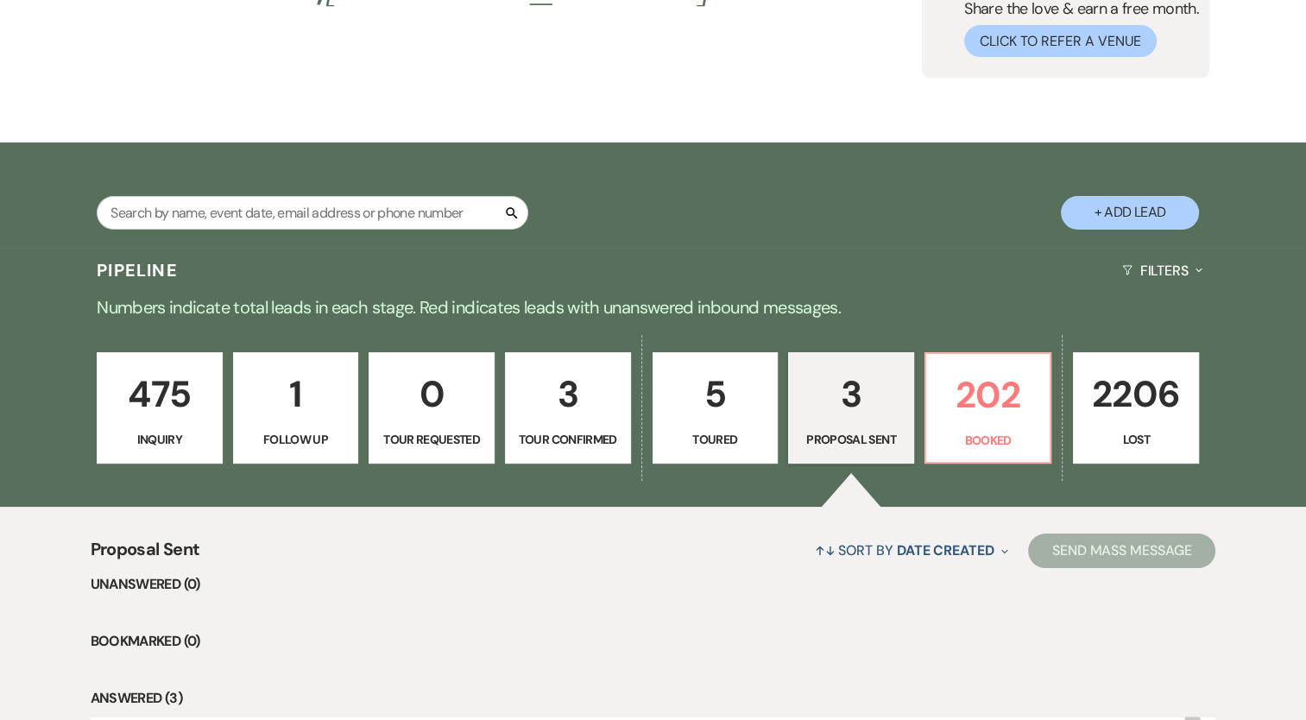
select select "5"
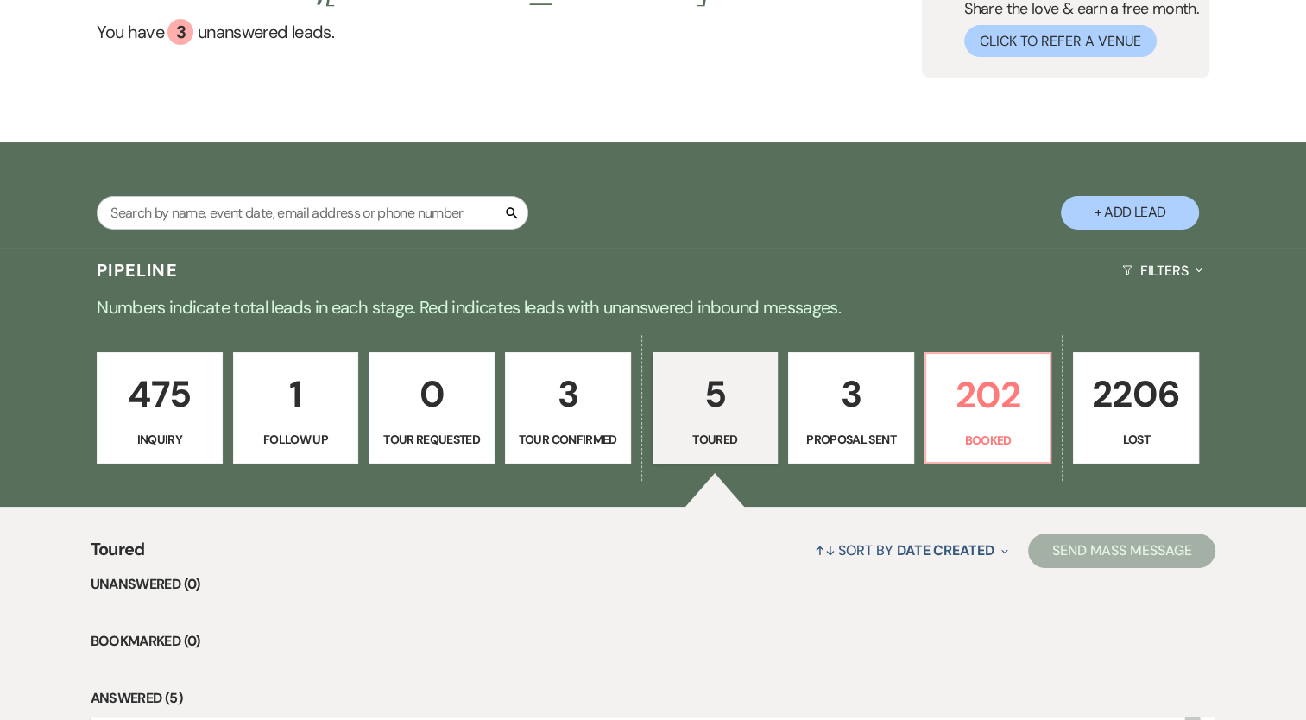
scroll to position [493, 0]
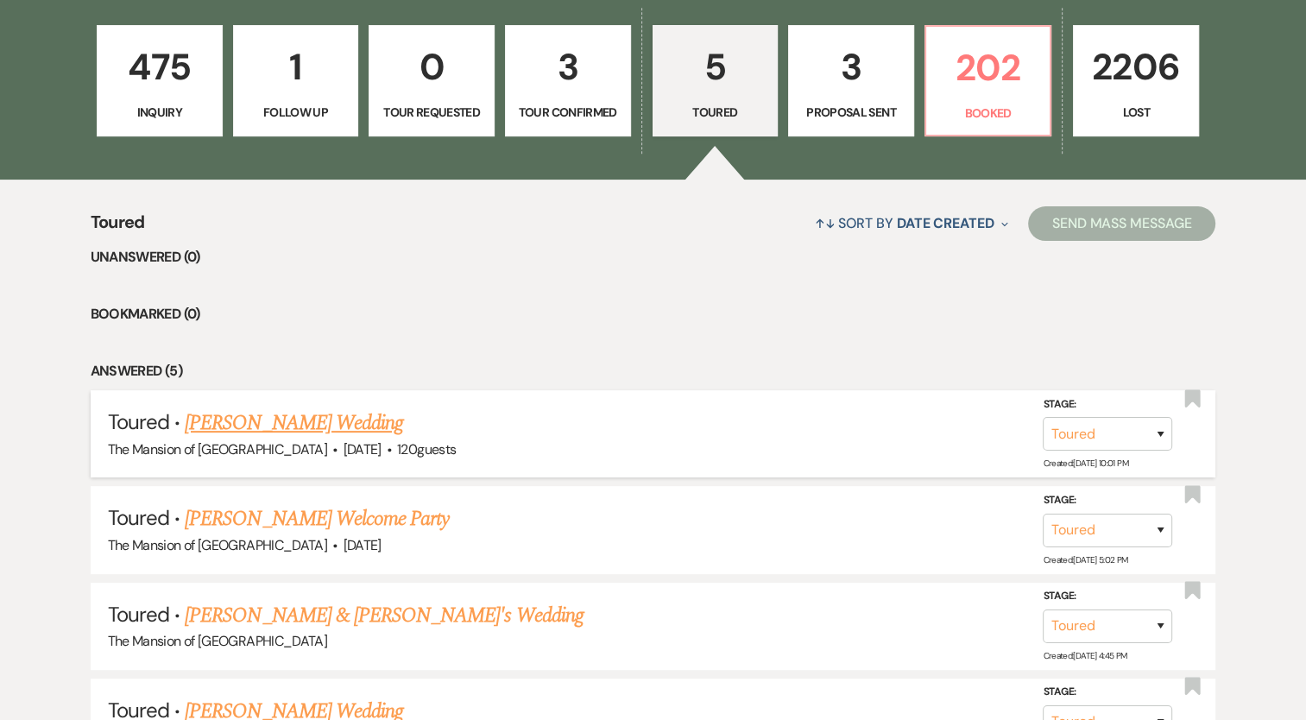
click at [372, 426] on link "Alexandra Godfrey's Wedding" at bounding box center [294, 422] width 218 height 31
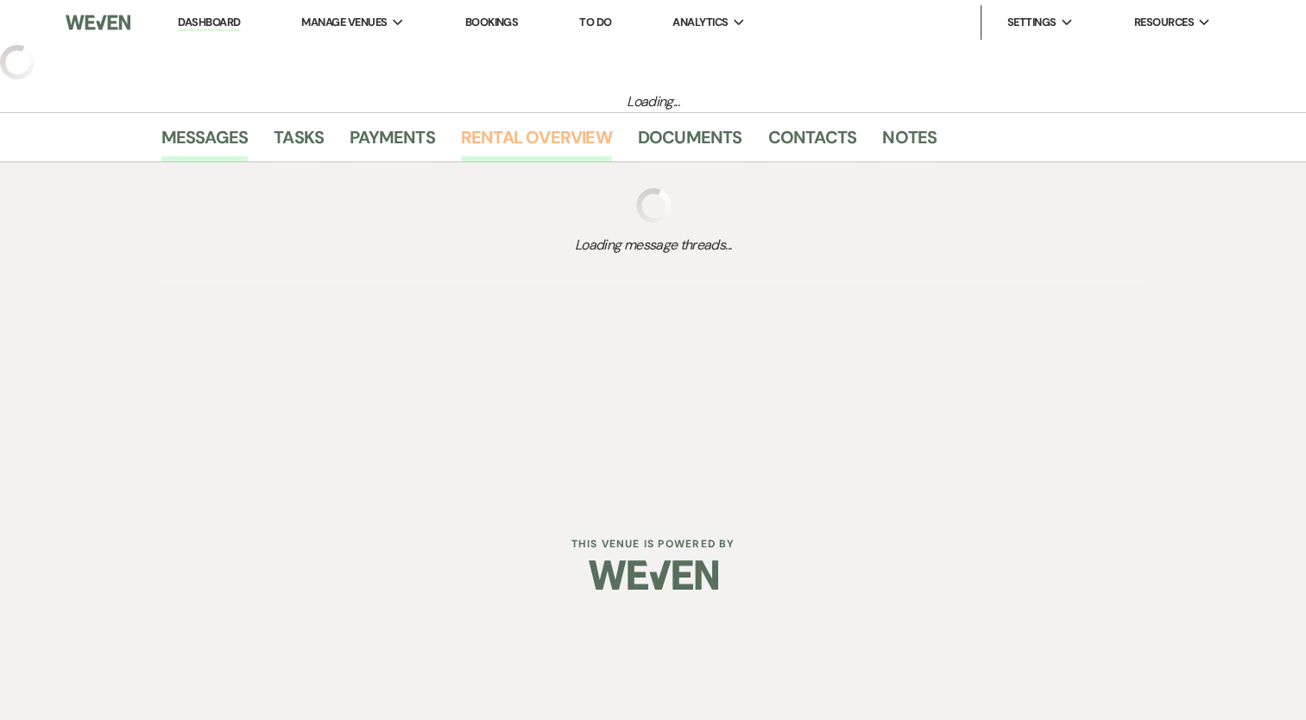
select select "5"
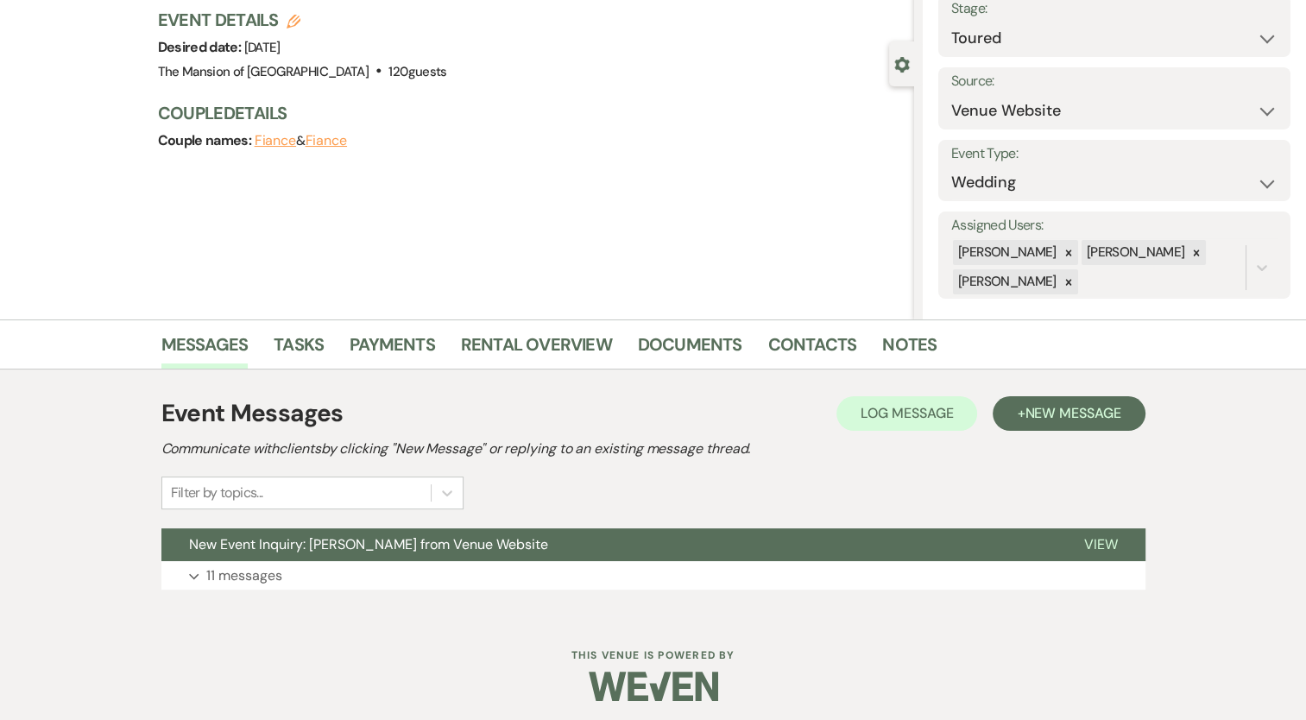
scroll to position [120, 0]
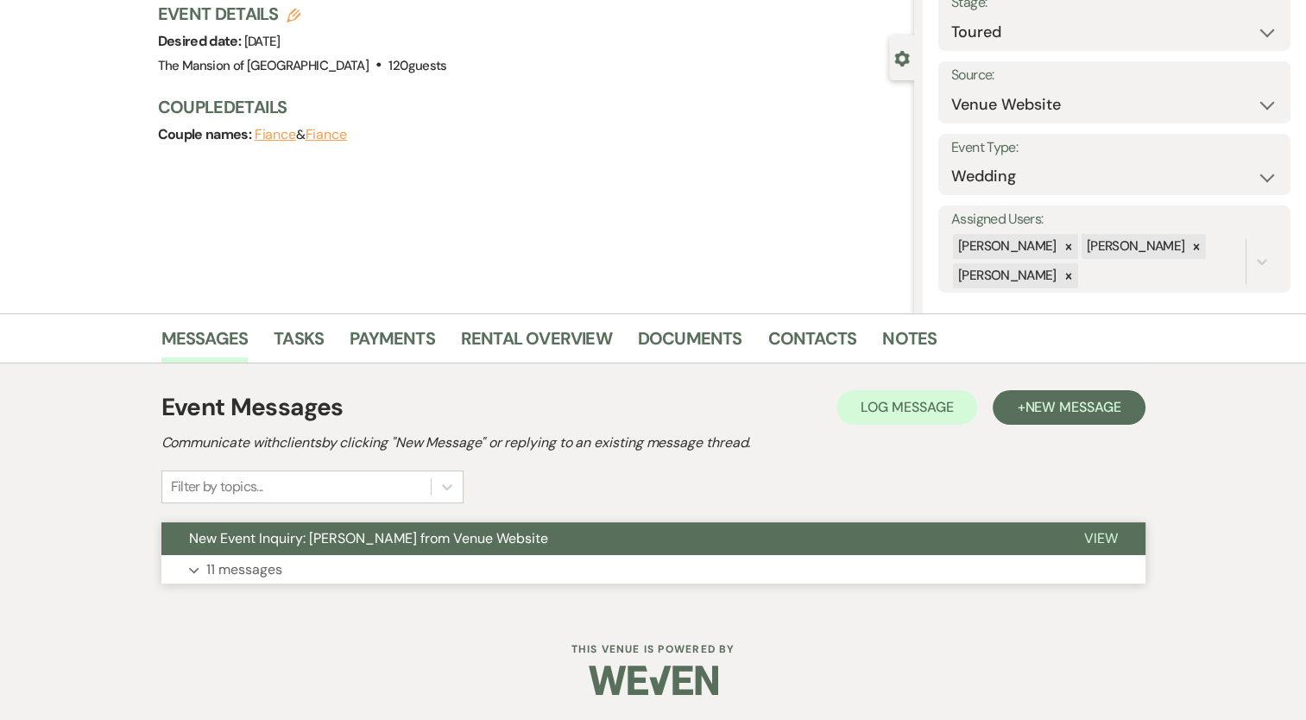
click at [493, 541] on span "New Event Inquiry: Alexandra Godfrey from Venue Website" at bounding box center [368, 538] width 359 height 18
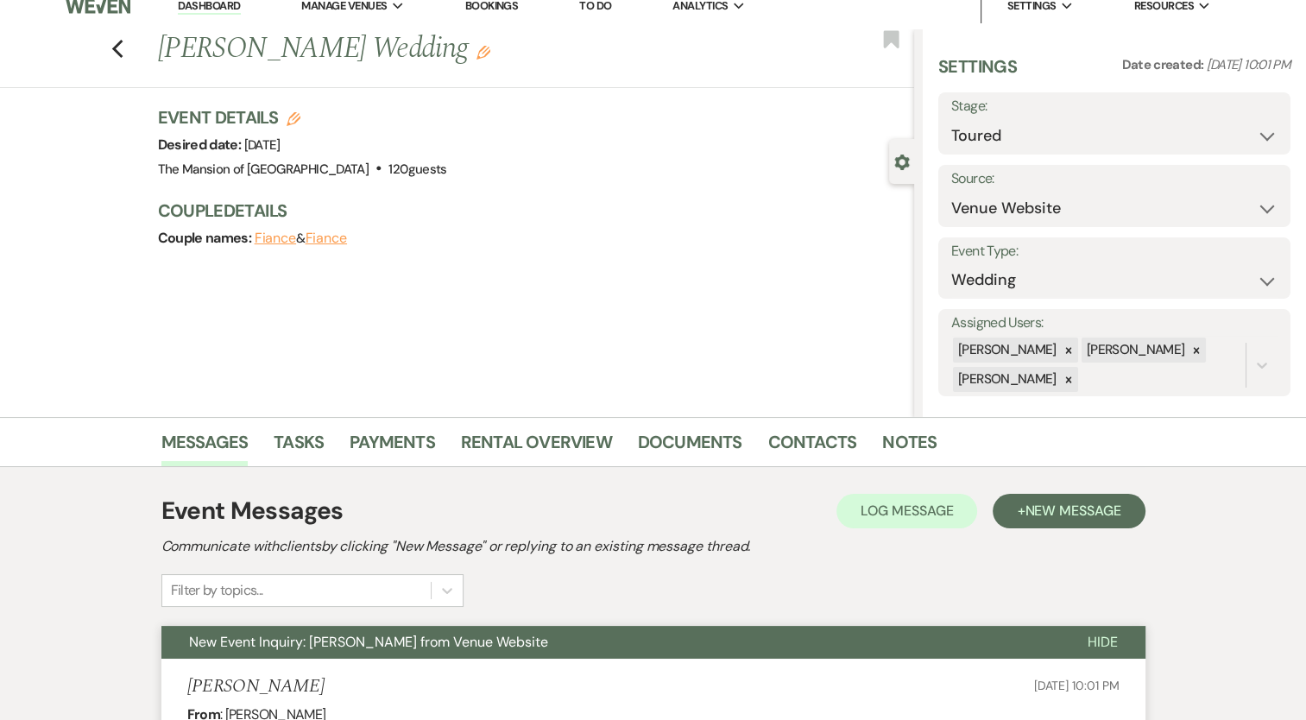
scroll to position [0, 0]
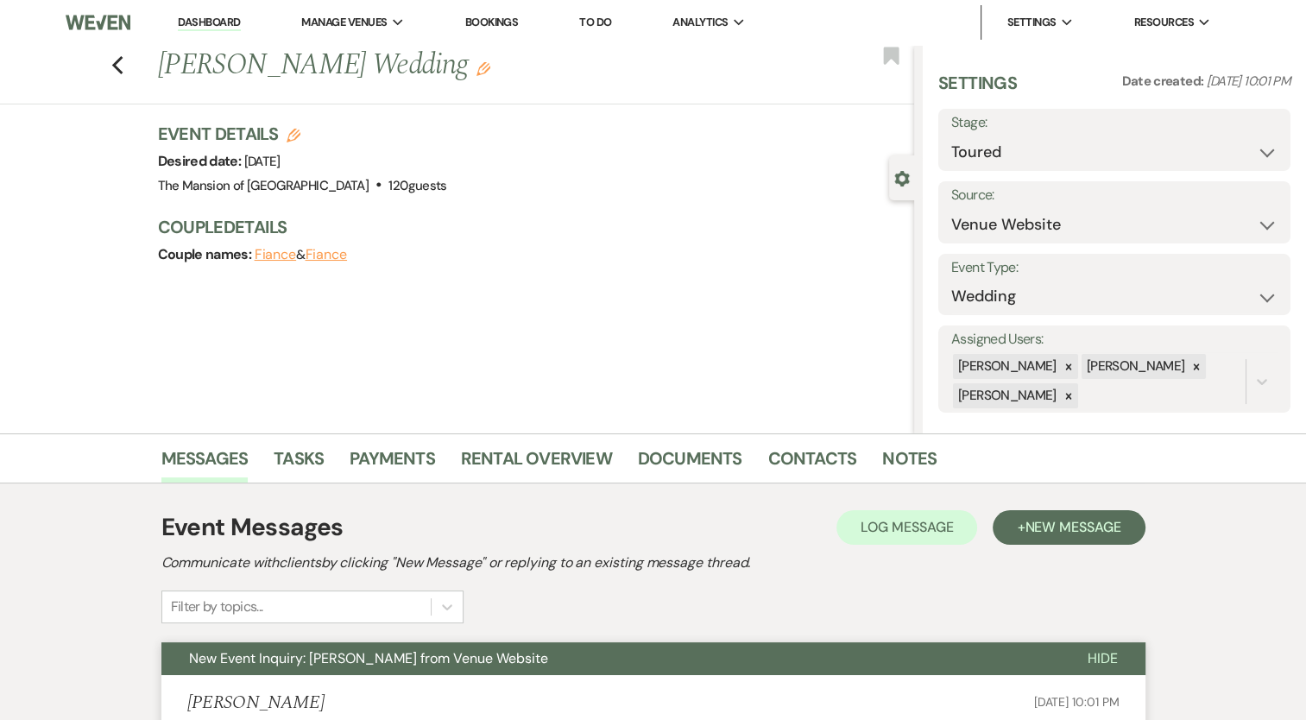
click at [194, 26] on link "Dashboard" at bounding box center [209, 23] width 62 height 16
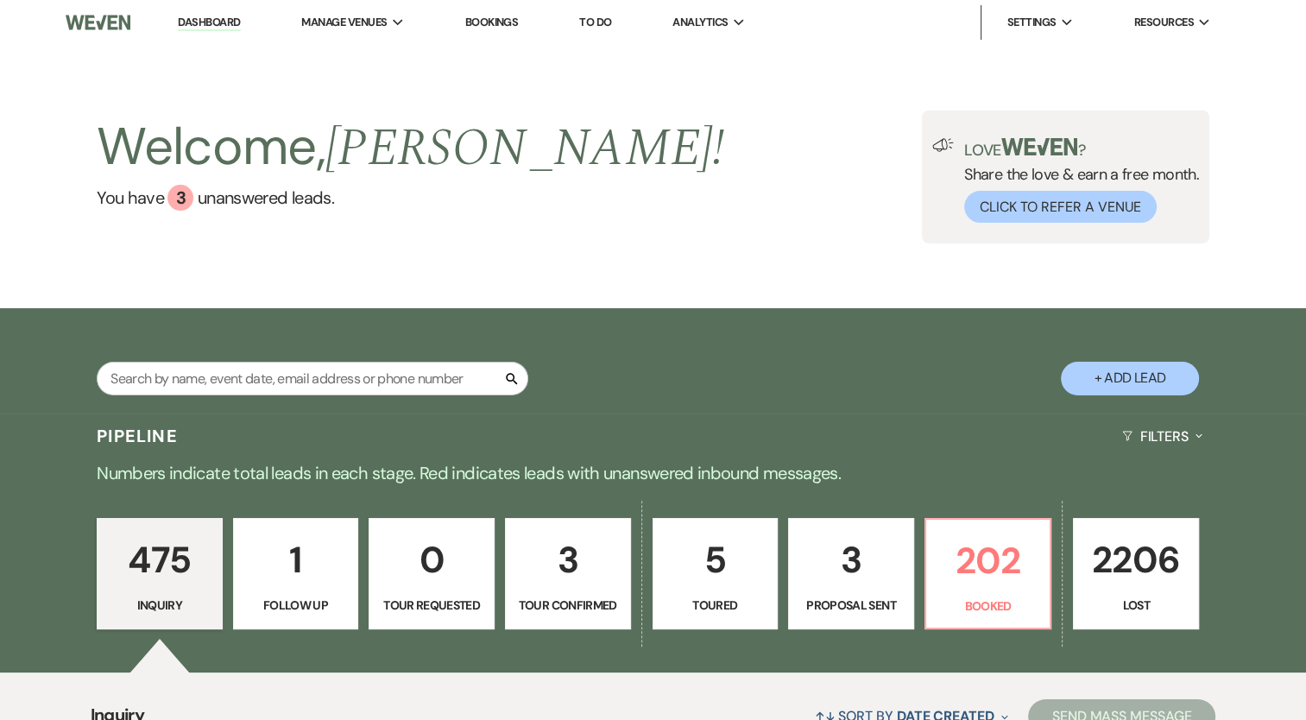
click at [538, 598] on p "Tour Confirmed" at bounding box center [568, 604] width 104 height 19
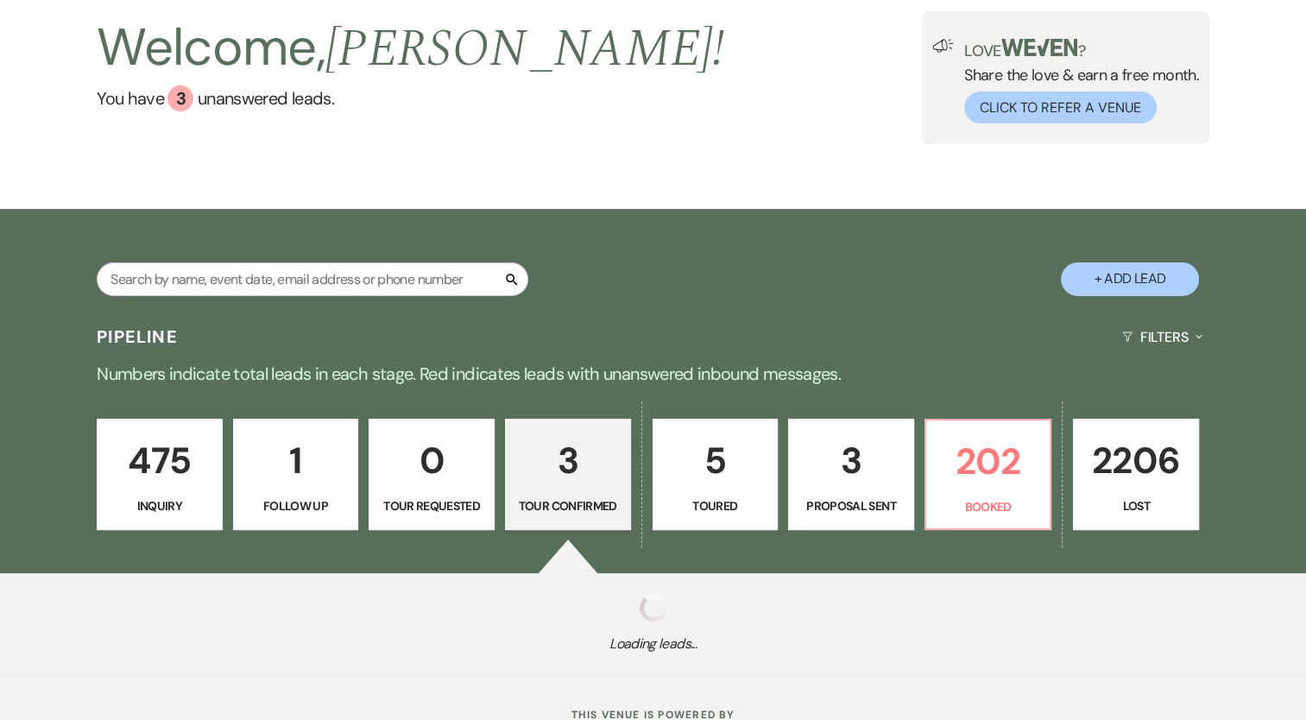
select select "4"
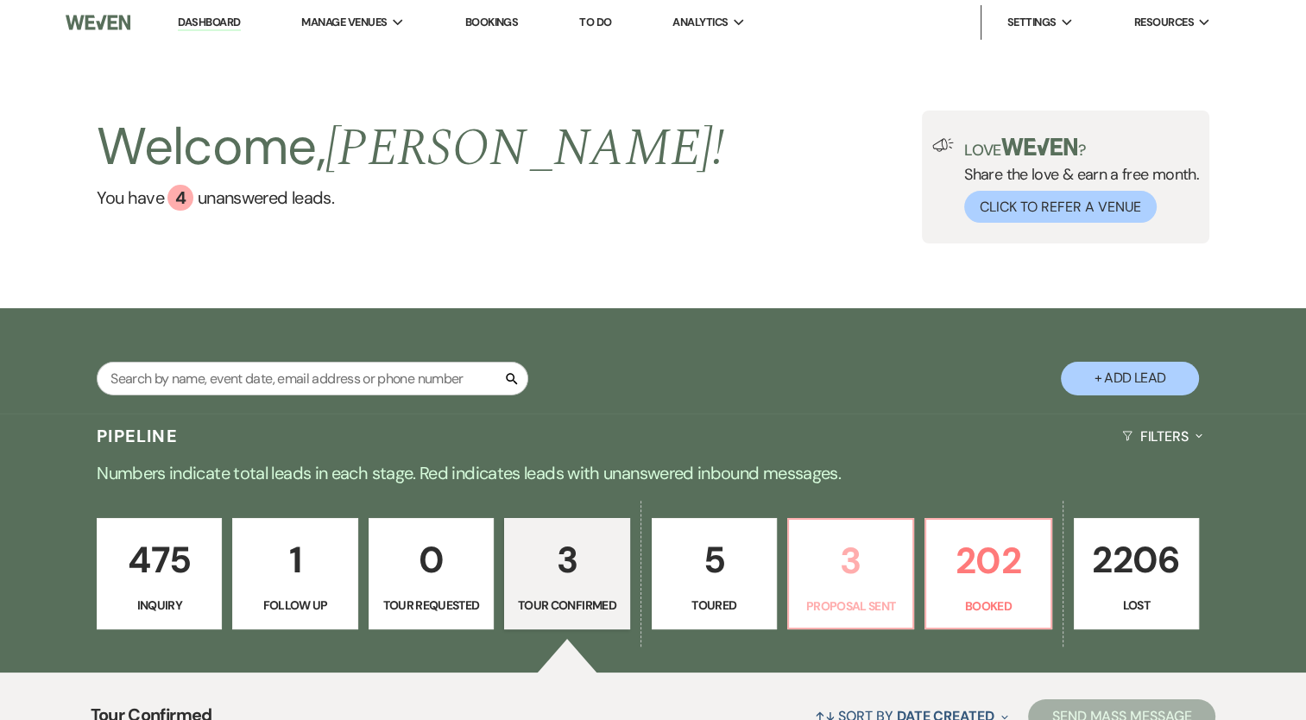
click at [801, 571] on p "3" at bounding box center [850, 561] width 103 height 58
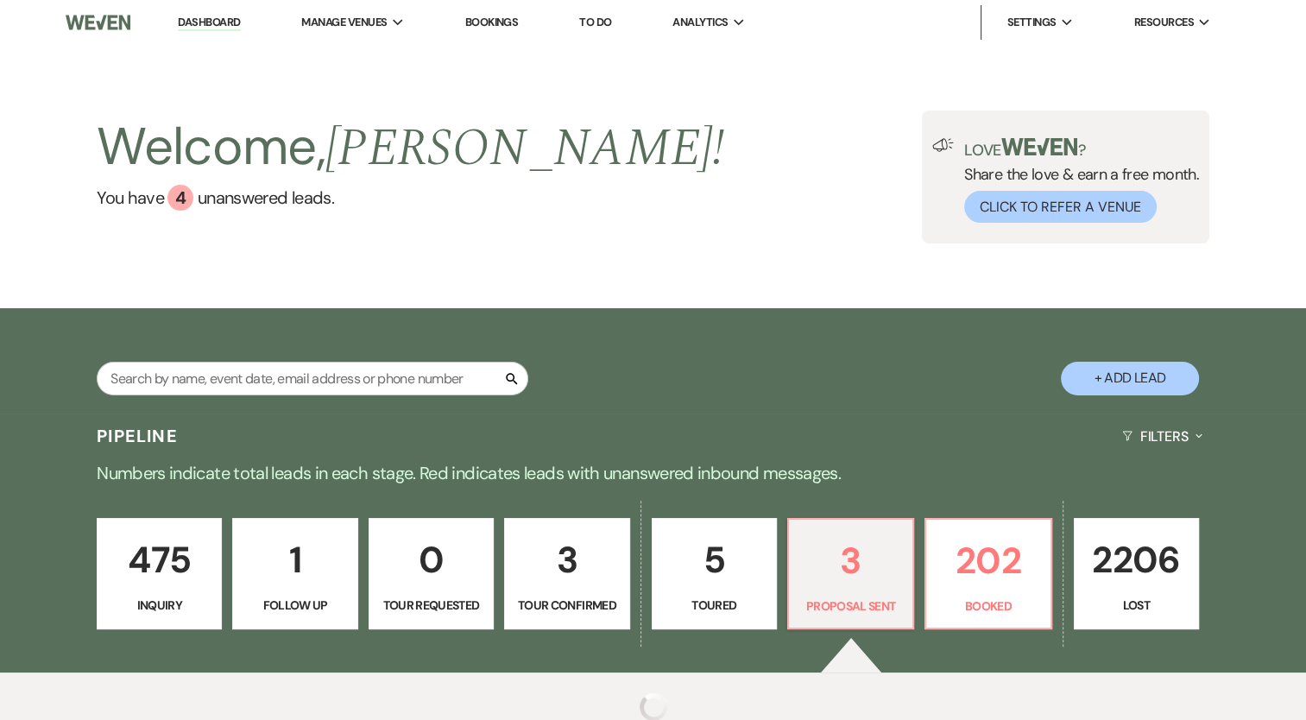
select select "6"
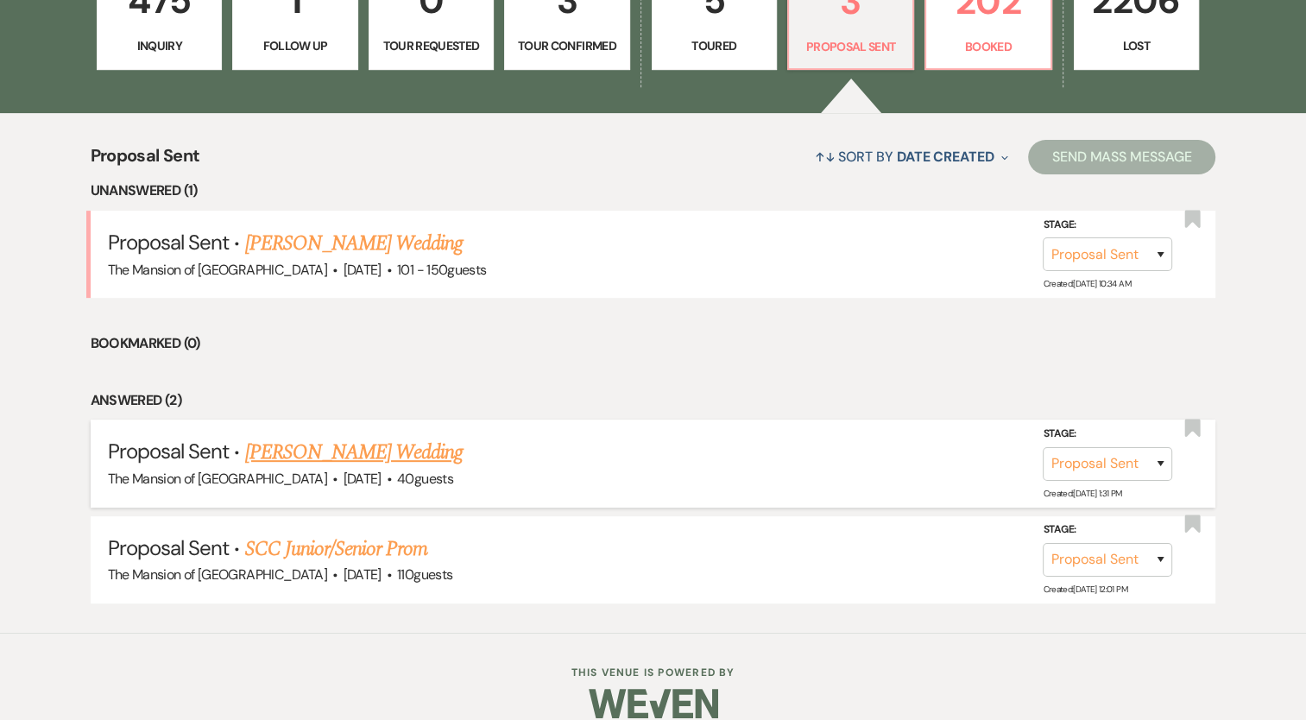
scroll to position [579, 0]
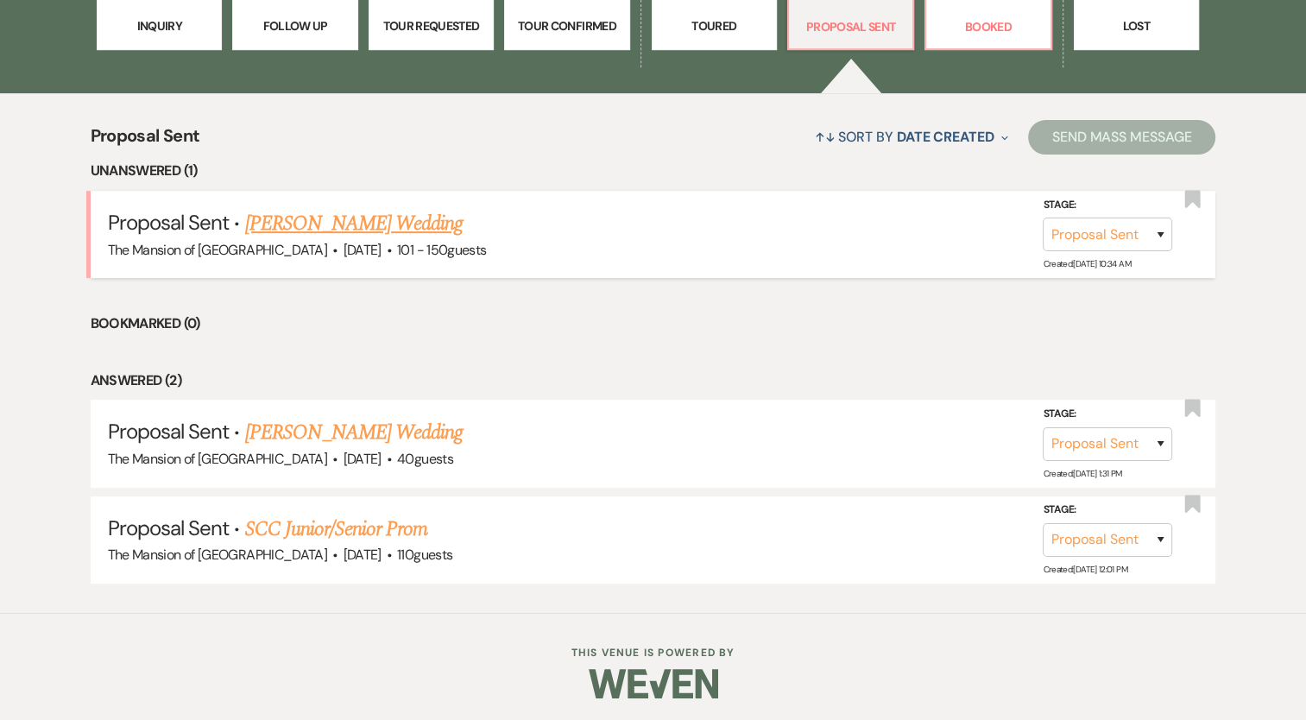
click at [360, 235] on link "[PERSON_NAME] Wedding" at bounding box center [353, 223] width 218 height 31
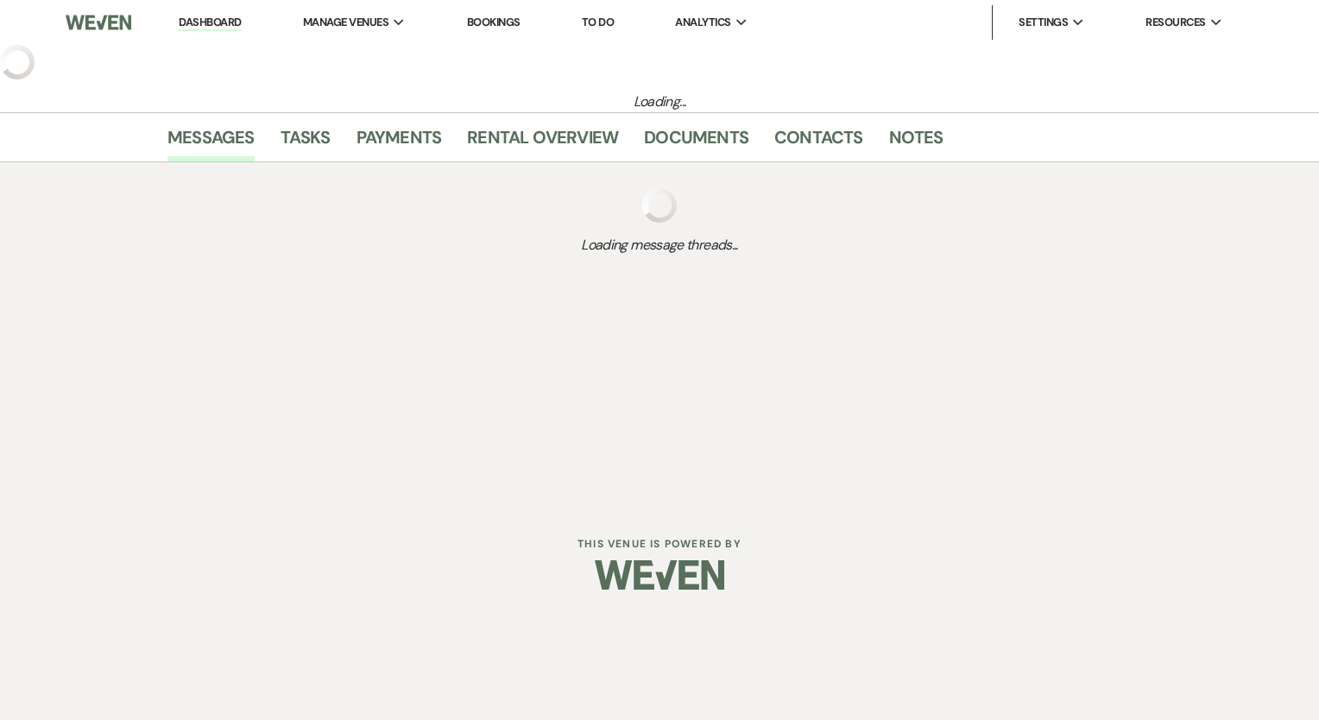
select select "6"
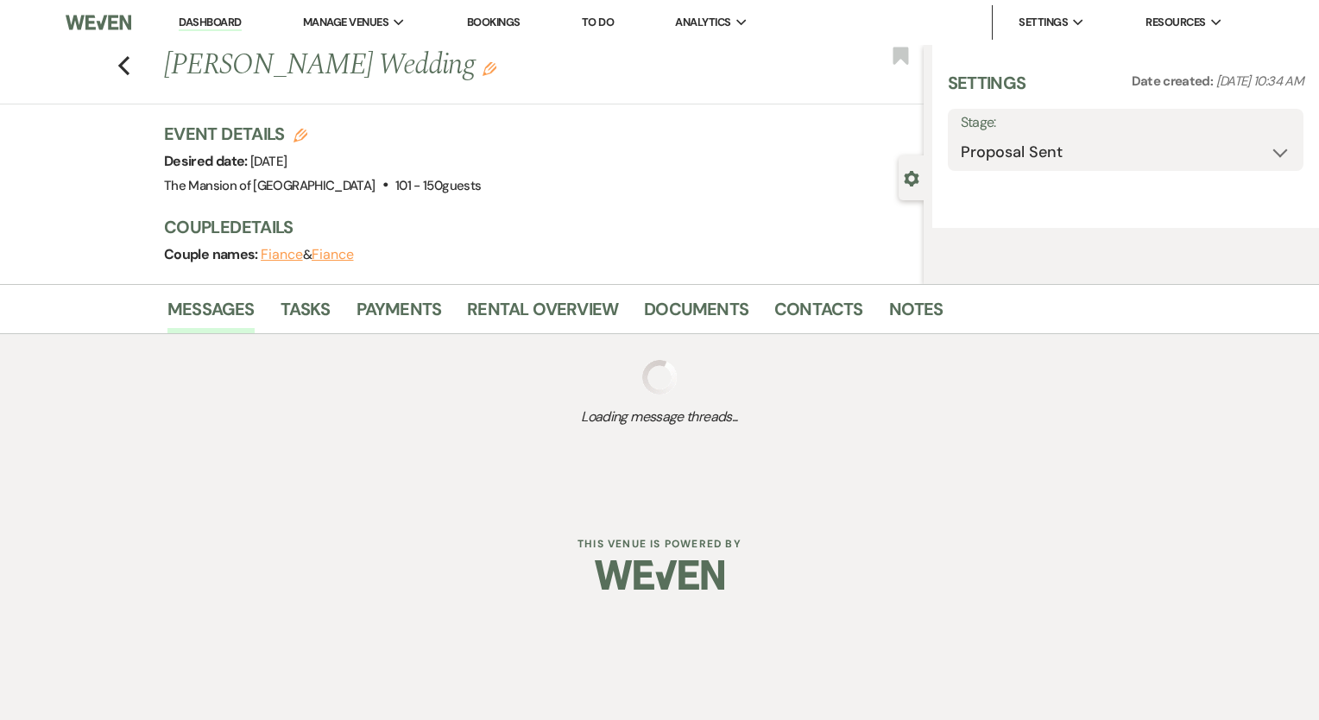
select select "2"
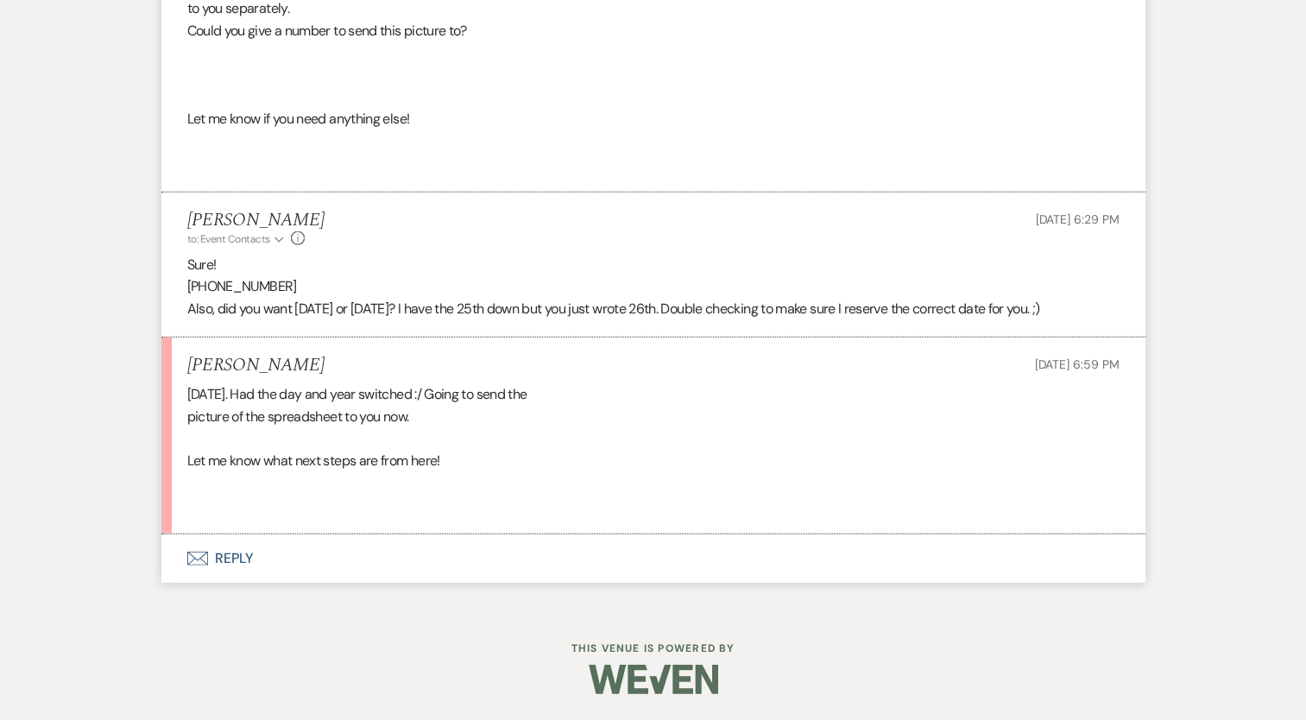
scroll to position [4739, 0]
click at [221, 564] on button "Envelope Reply" at bounding box center [653, 558] width 984 height 48
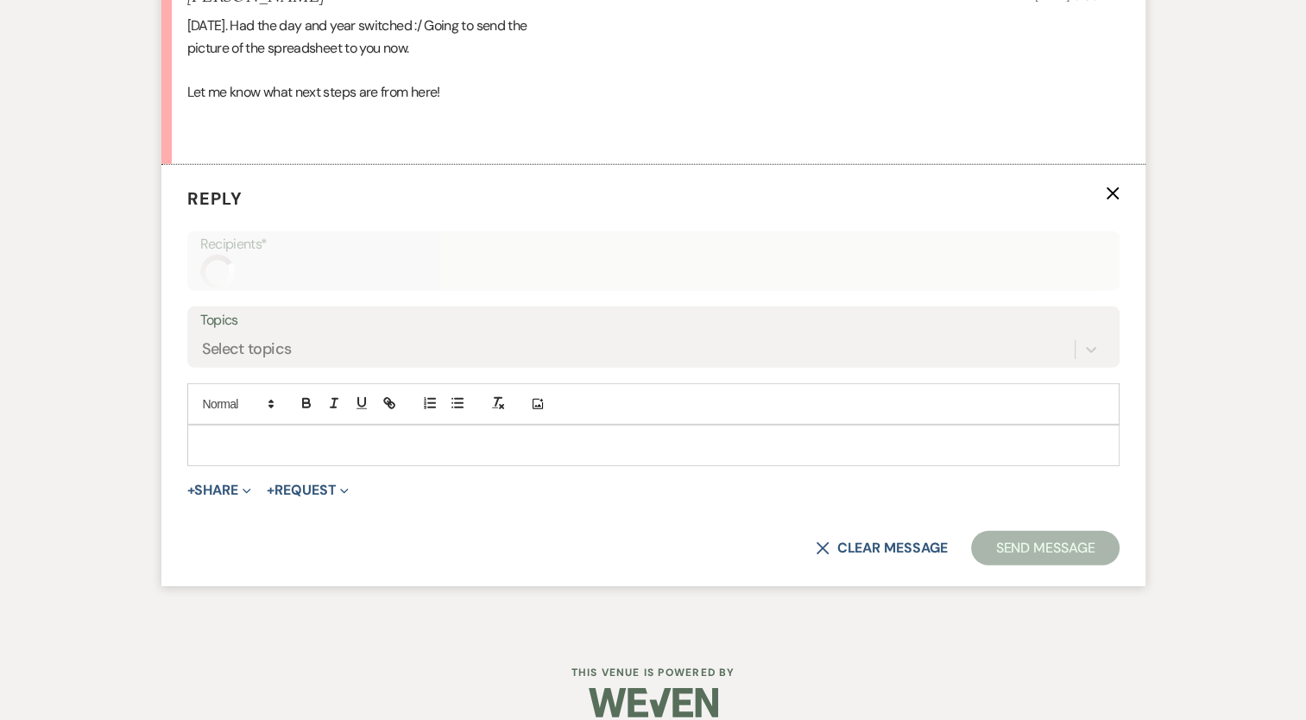
scroll to position [5070, 0]
drag, startPoint x: 223, startPoint y: 485, endPoint x: 223, endPoint y: 523, distance: 38.0
click at [217, 506] on form "Reply X Recipients* Topics Select topics Add Photo + Share Expand Doc Upload Do…" at bounding box center [653, 374] width 984 height 420
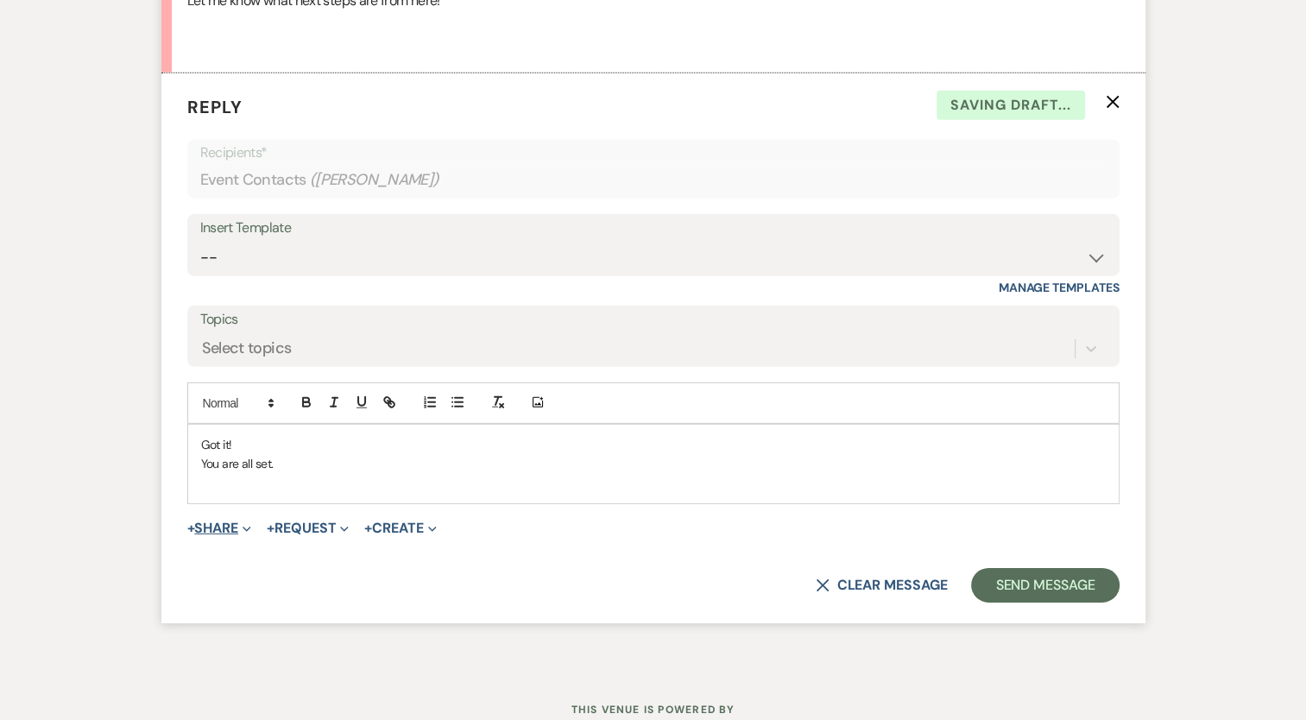
scroll to position [5159, 0]
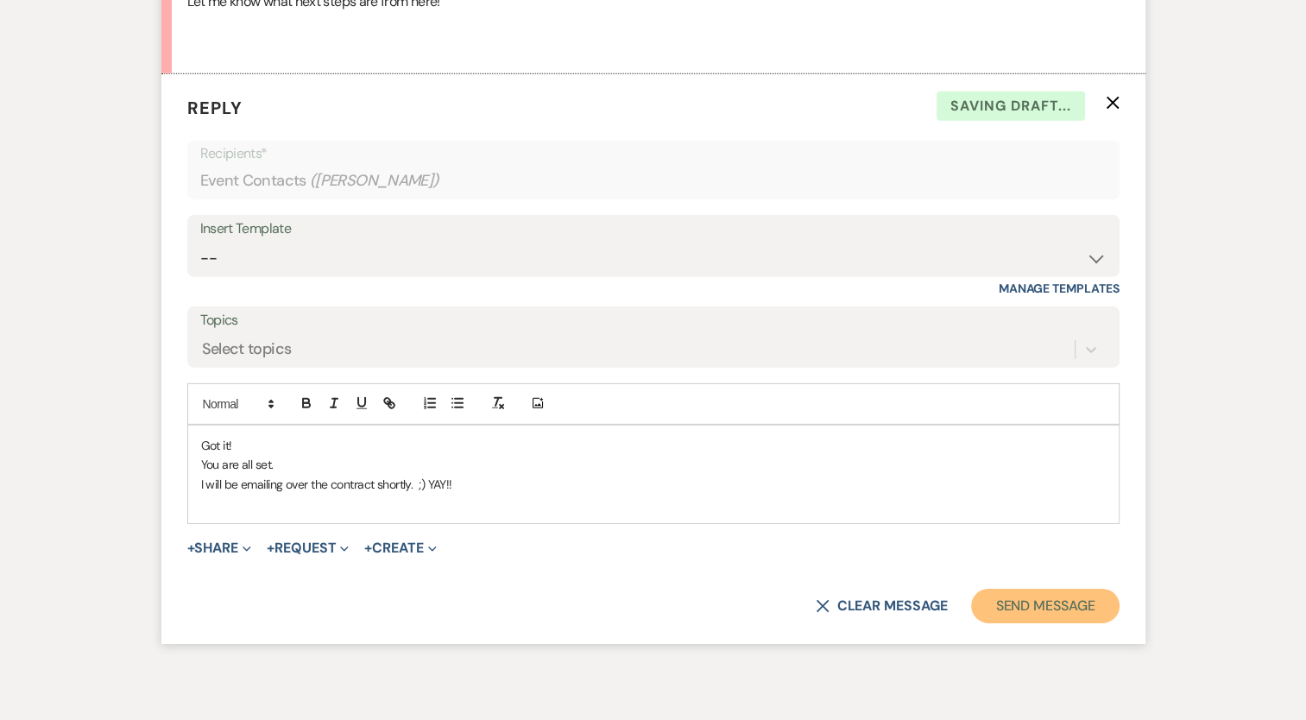
click at [1022, 623] on button "Send Message" at bounding box center [1045, 605] width 148 height 35
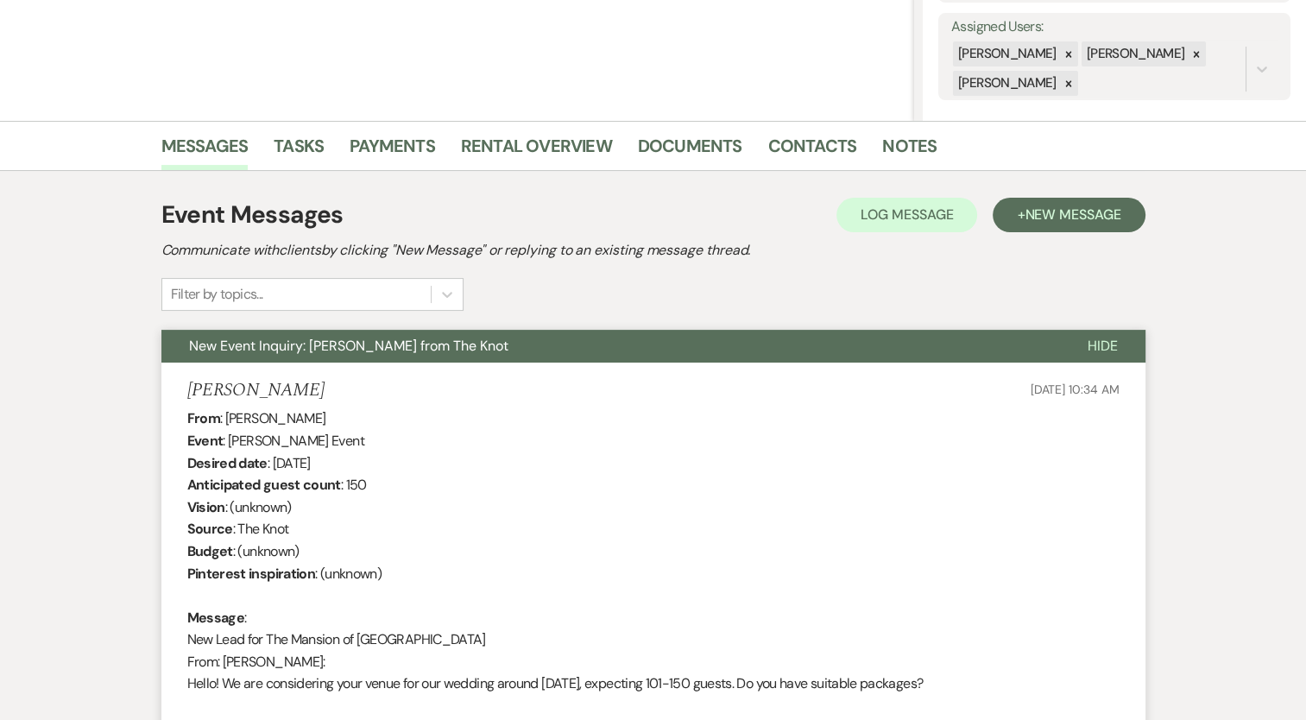
scroll to position [0, 0]
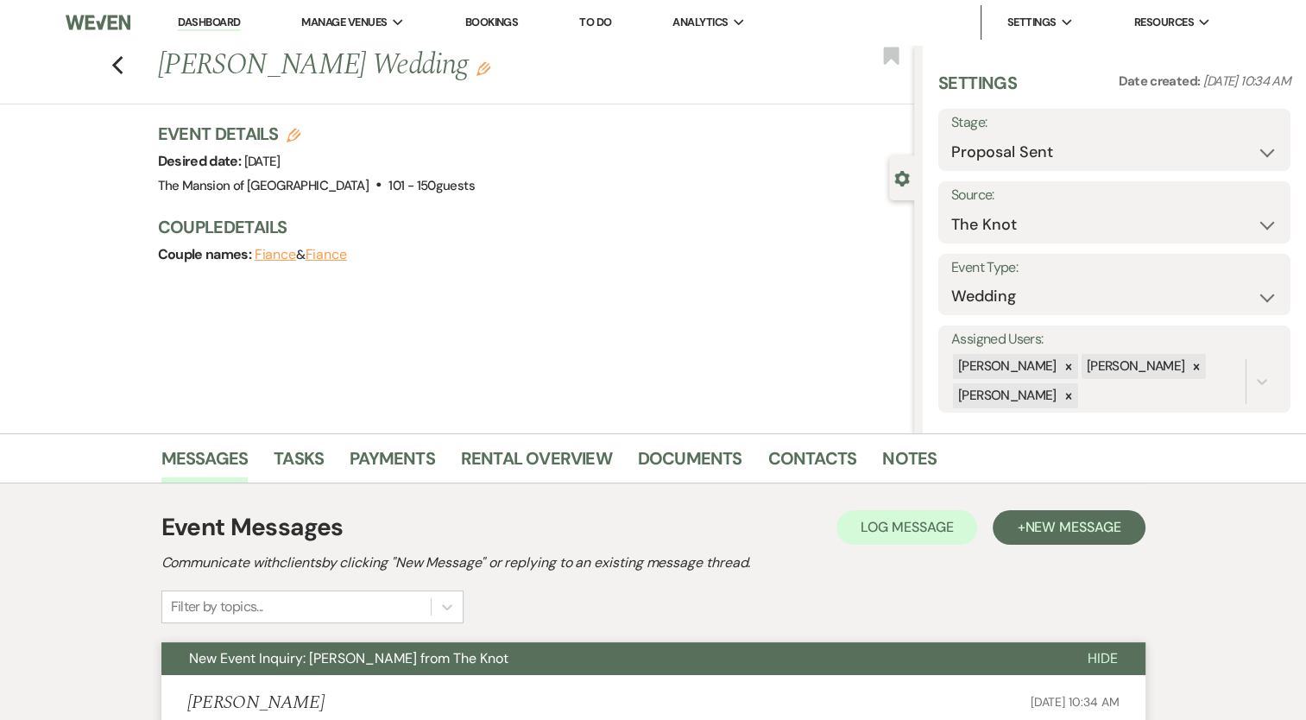
click at [208, 22] on link "Dashboard" at bounding box center [209, 23] width 62 height 16
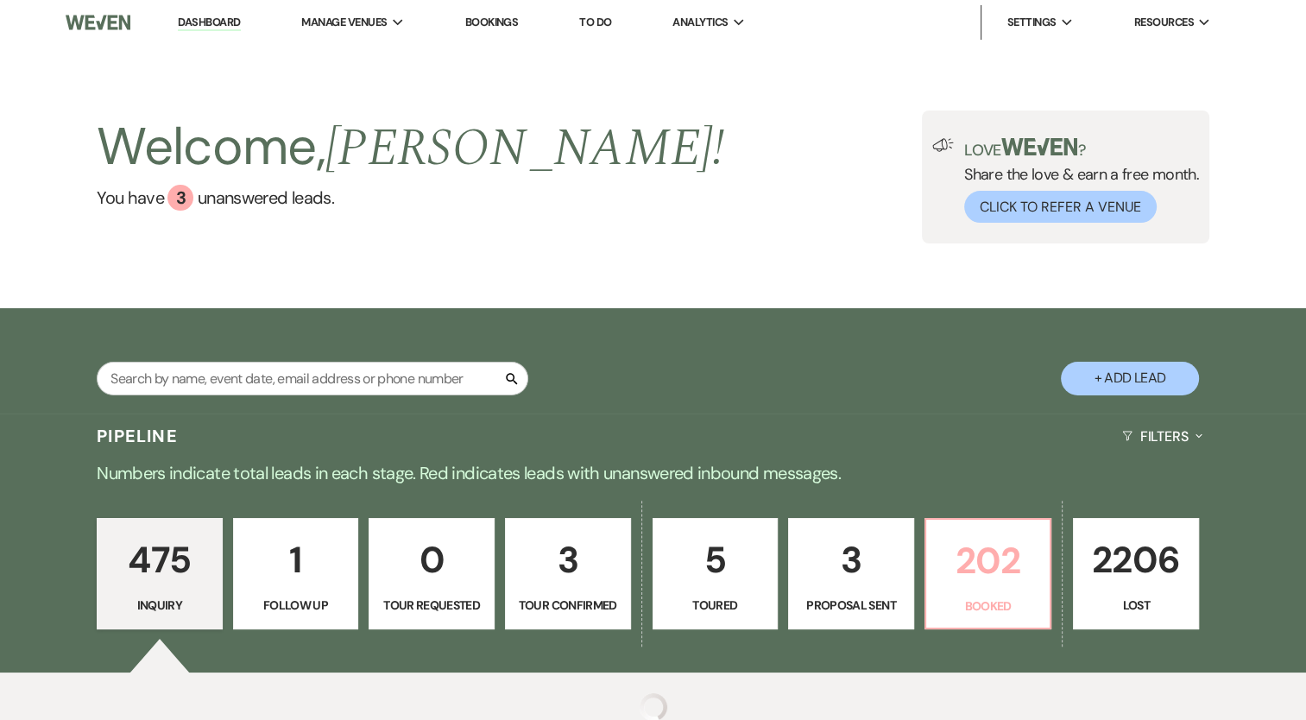
click at [971, 538] on p "202" at bounding box center [988, 561] width 104 height 58
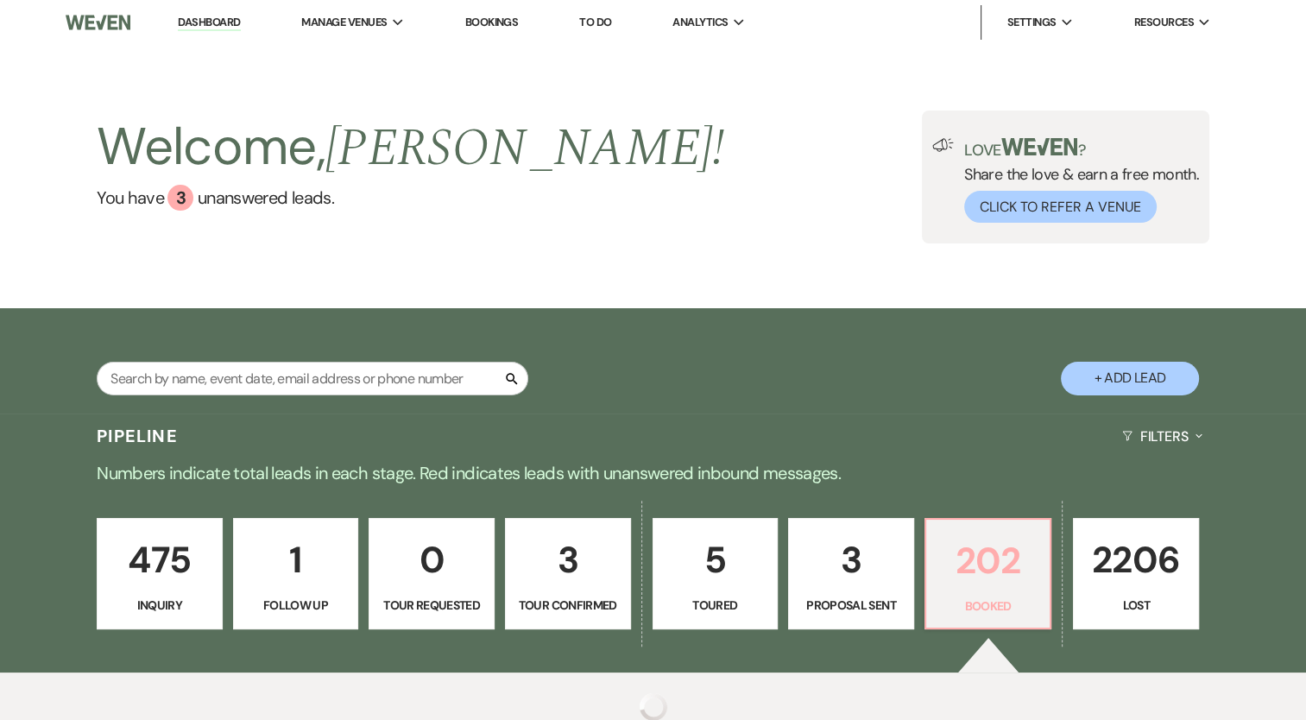
click at [985, 586] on p "202" at bounding box center [988, 561] width 104 height 58
